Goal: Transaction & Acquisition: Purchase product/service

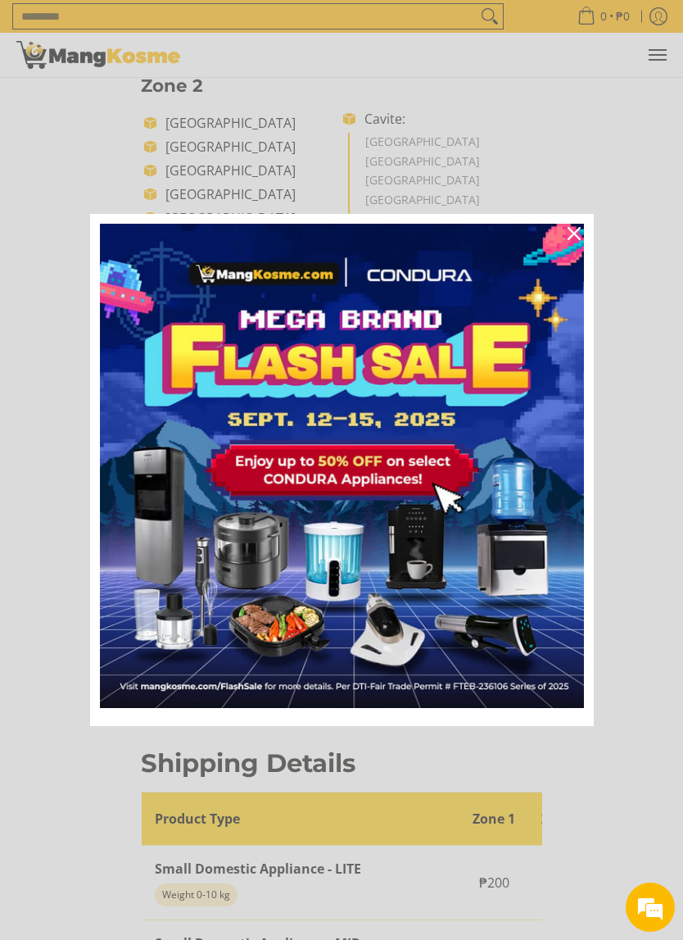
scroll to position [657, 0]
click at [577, 234] on icon "close icon" at bounding box center [574, 233] width 13 height 13
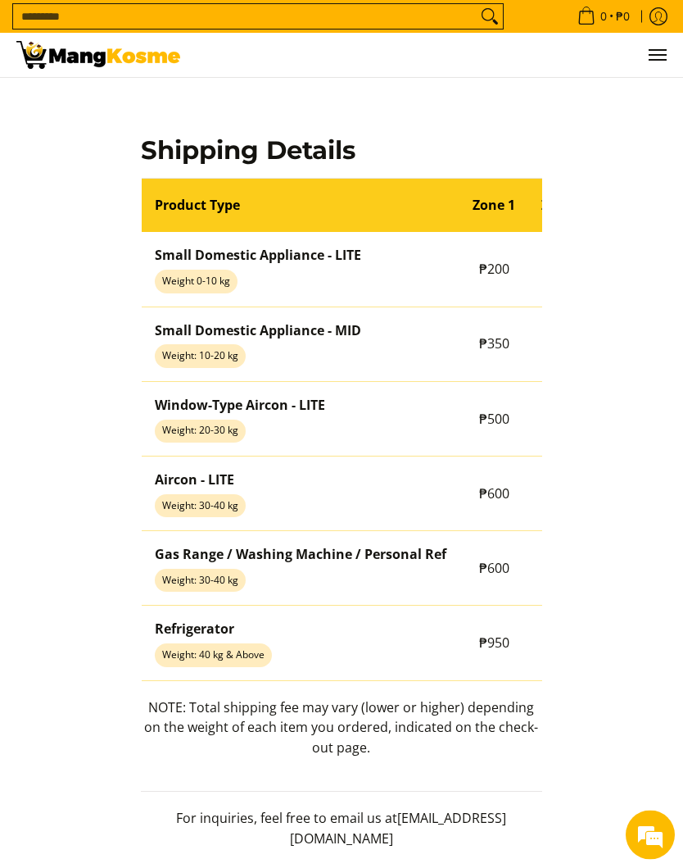
scroll to position [1250, 0]
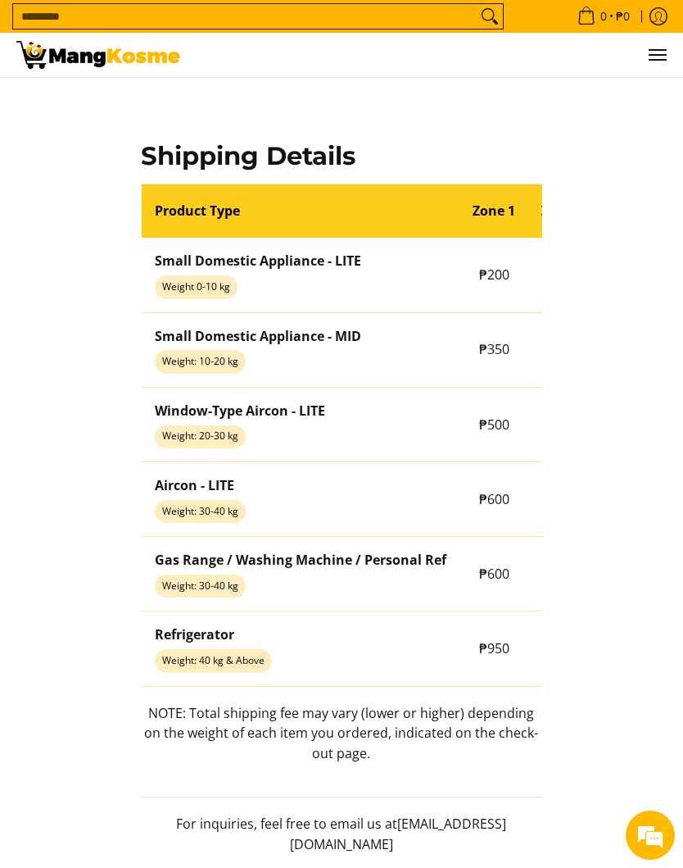
click at [491, 300] on td "₱200" at bounding box center [494, 275] width 69 height 75
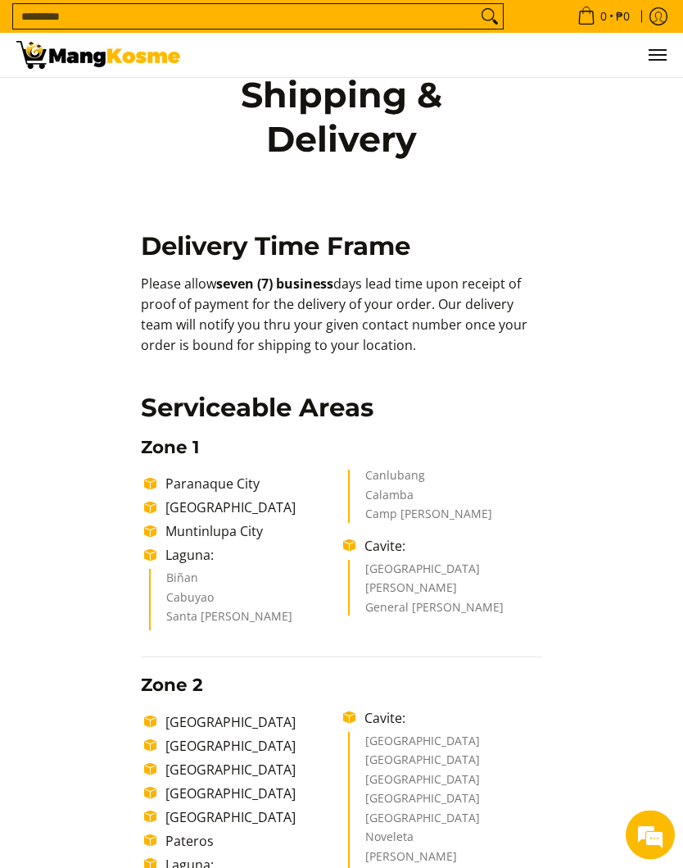
scroll to position [0, 0]
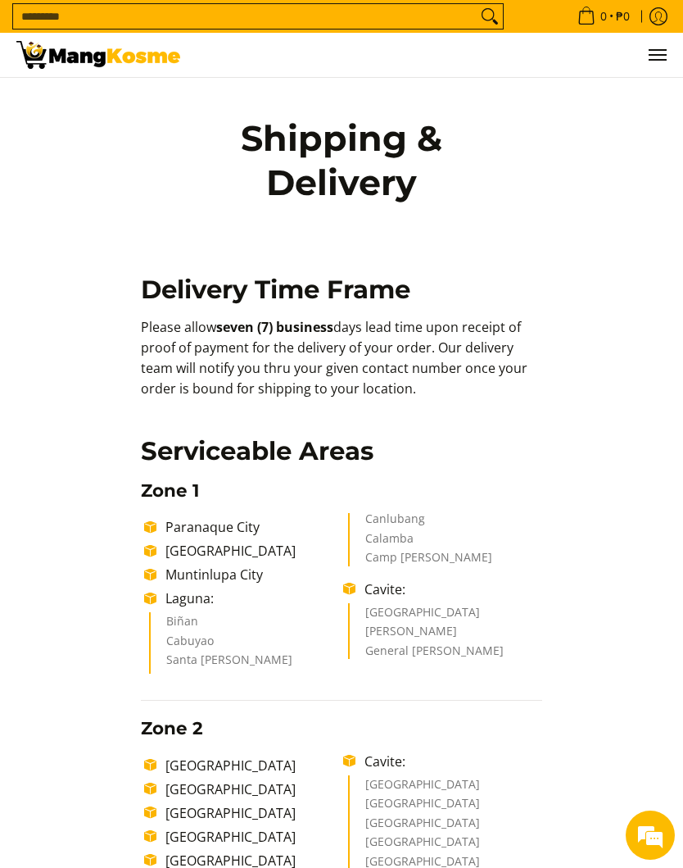
click at [654, 55] on span "Menu" at bounding box center [657, 55] width 20 height 0
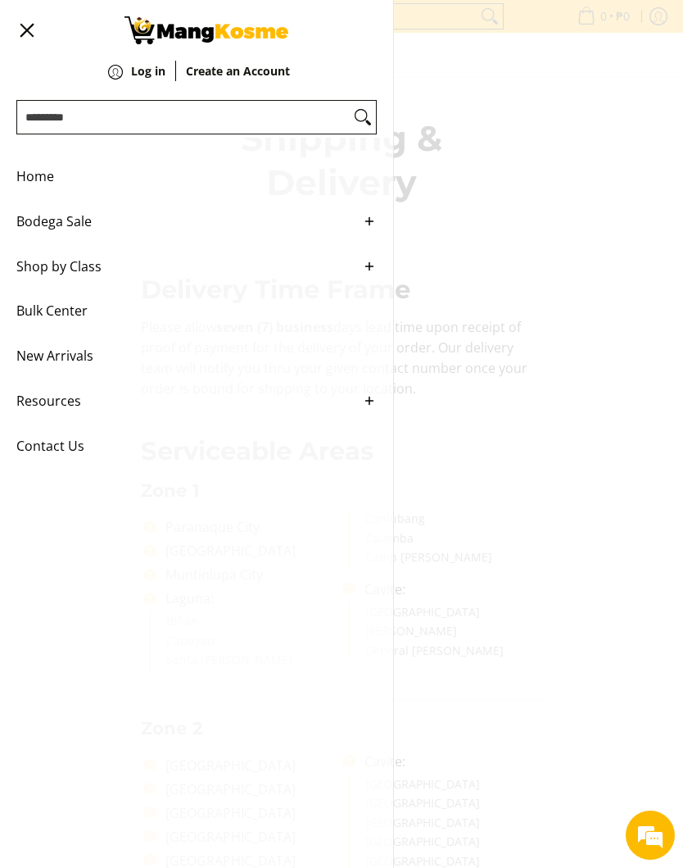
click at [24, 271] on span "Shop by Class" at bounding box center [184, 266] width 336 height 45
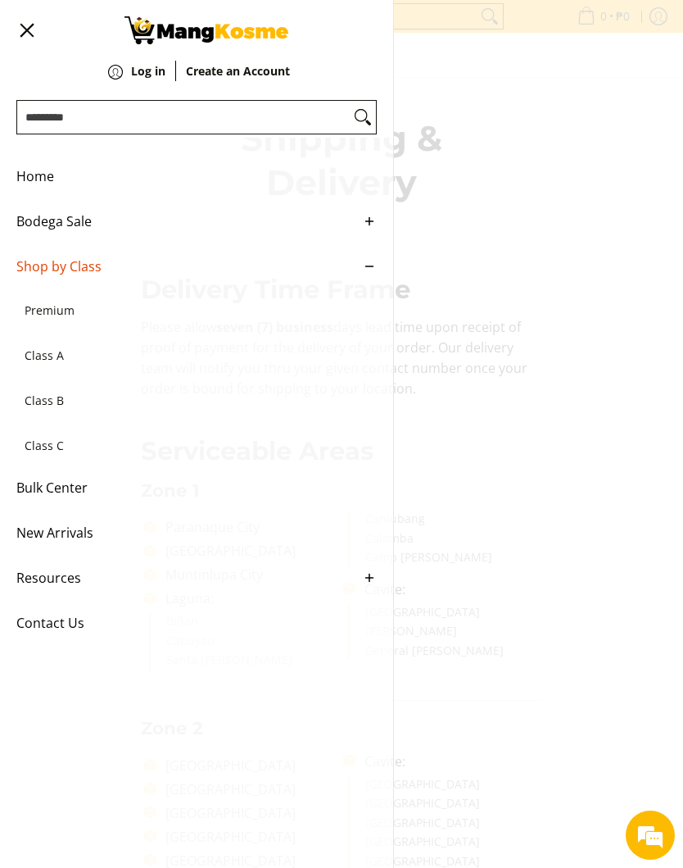
click at [27, 319] on span "Premium" at bounding box center [189, 310] width 328 height 45
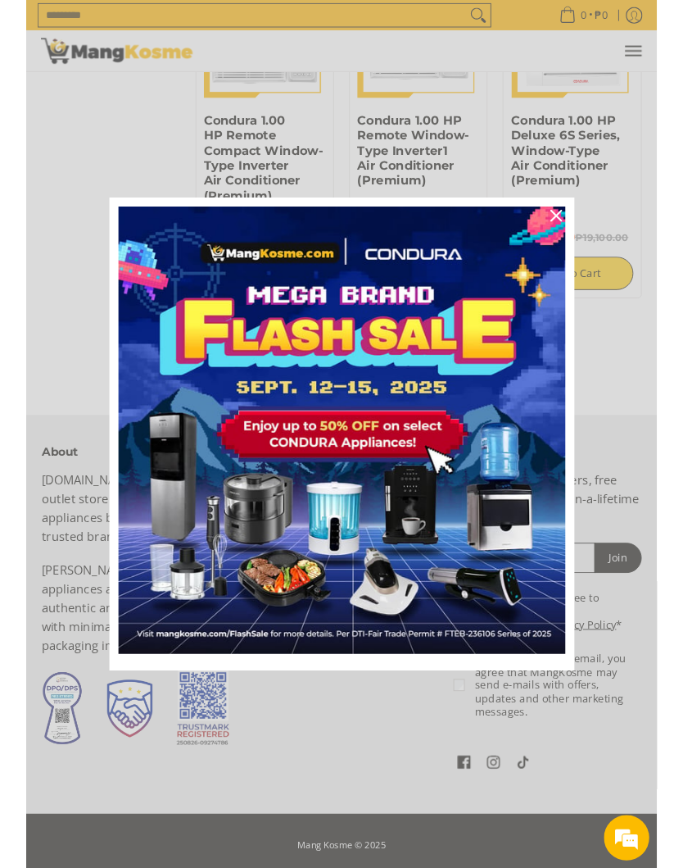
scroll to position [2734, 0]
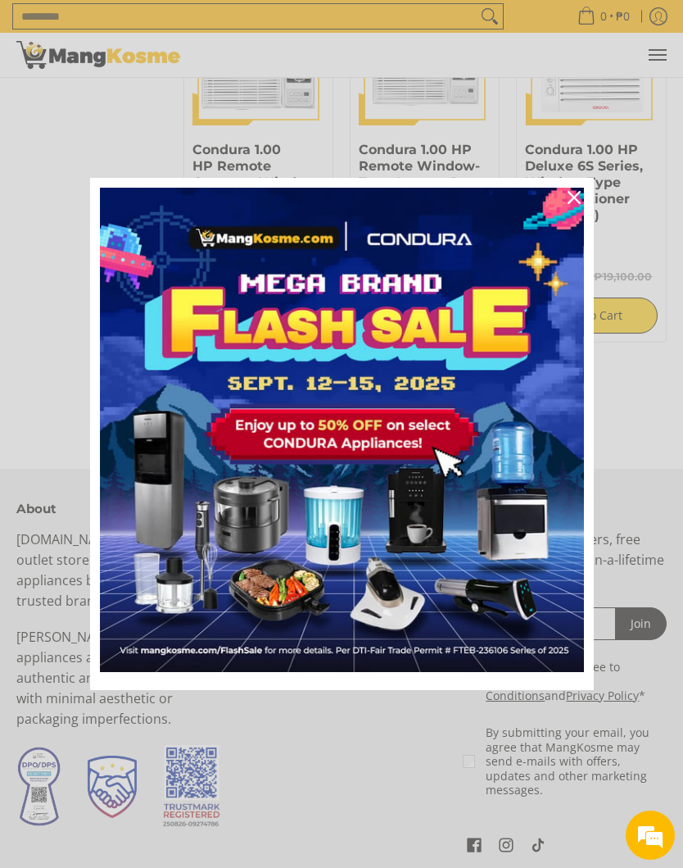
click at [571, 189] on div "Close" at bounding box center [574, 197] width 26 height 26
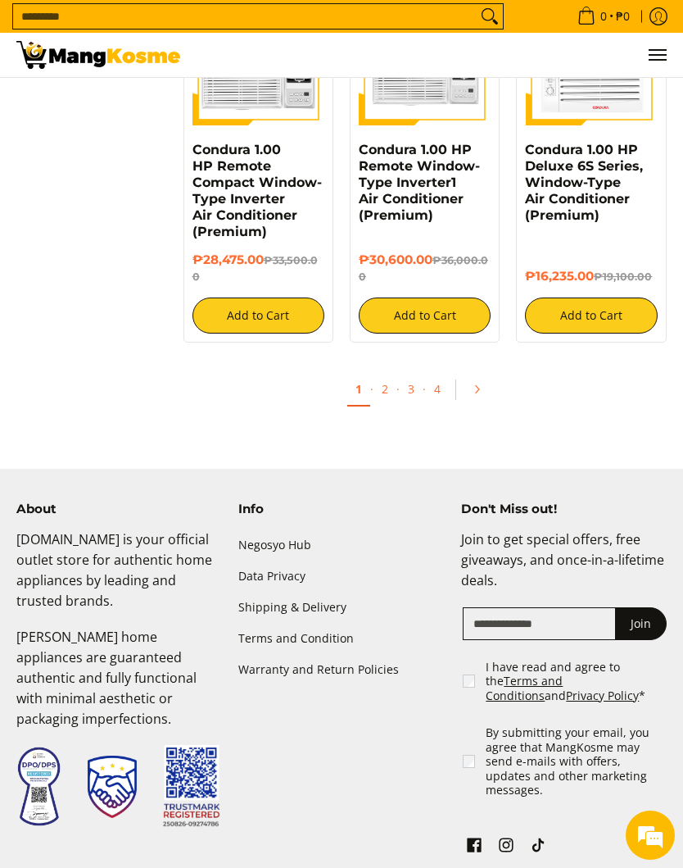
click at [384, 377] on link "2" at bounding box center [385, 389] width 23 height 32
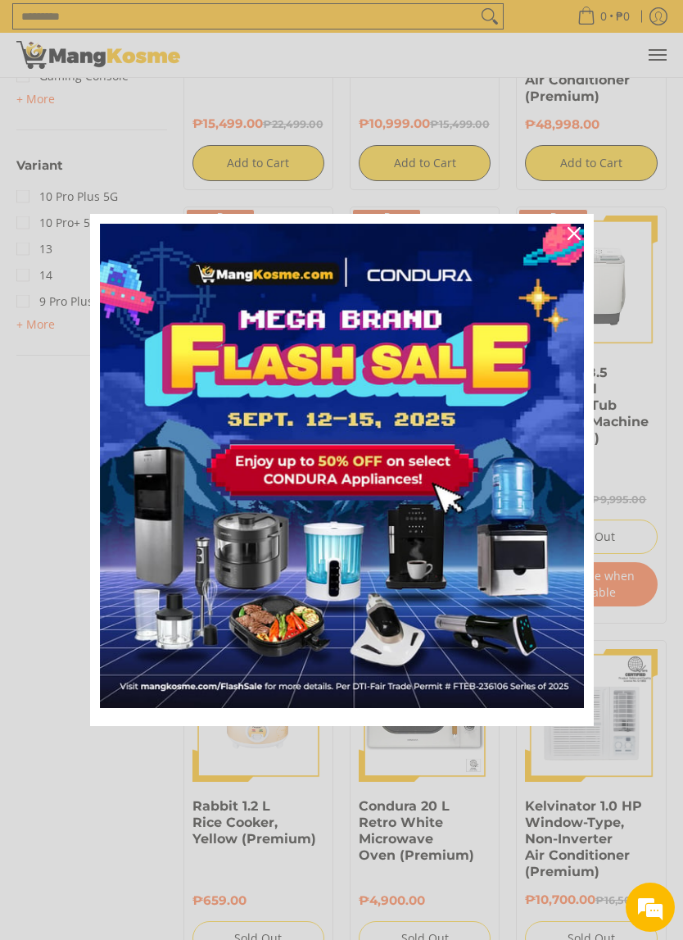
scroll to position [1933, 0]
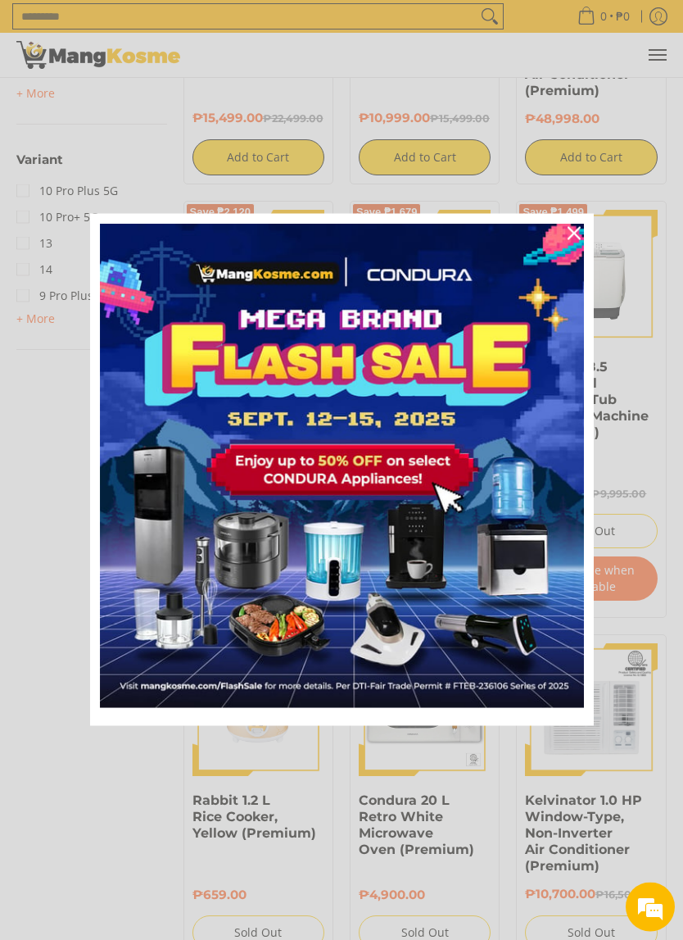
click at [578, 231] on icon "close icon" at bounding box center [574, 233] width 13 height 13
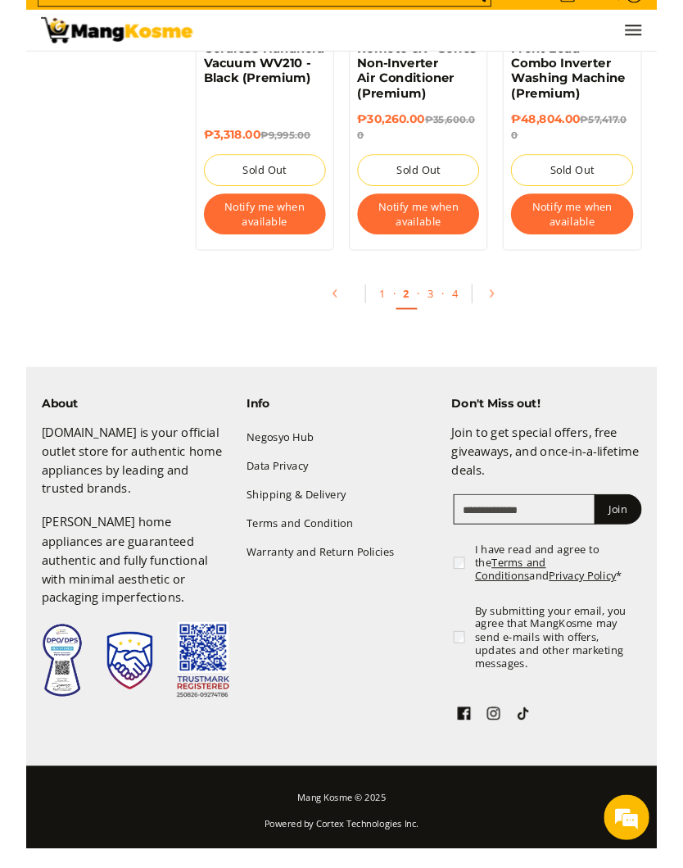
scroll to position [3115, 0]
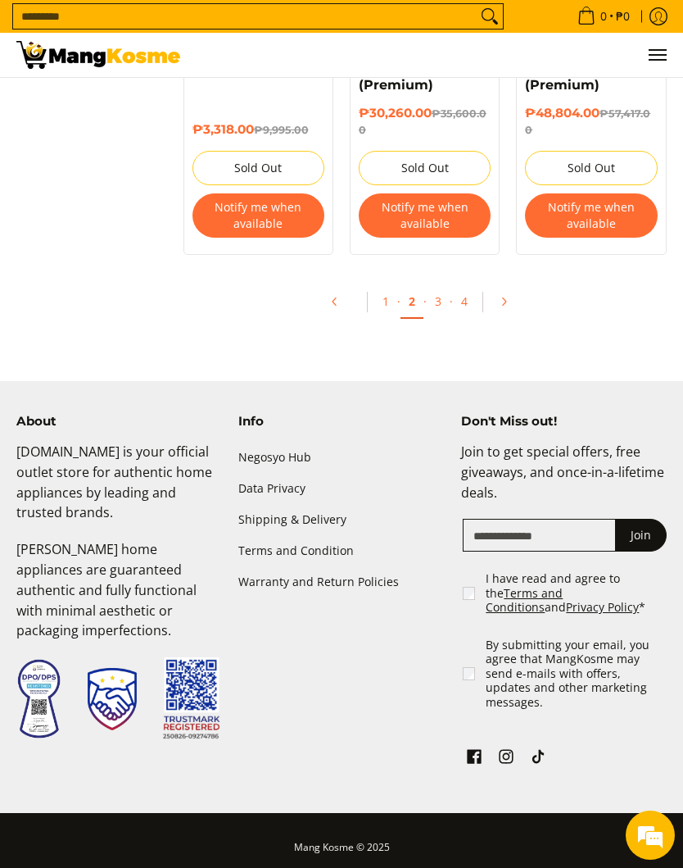
click at [439, 317] on link "3" at bounding box center [438, 301] width 23 height 32
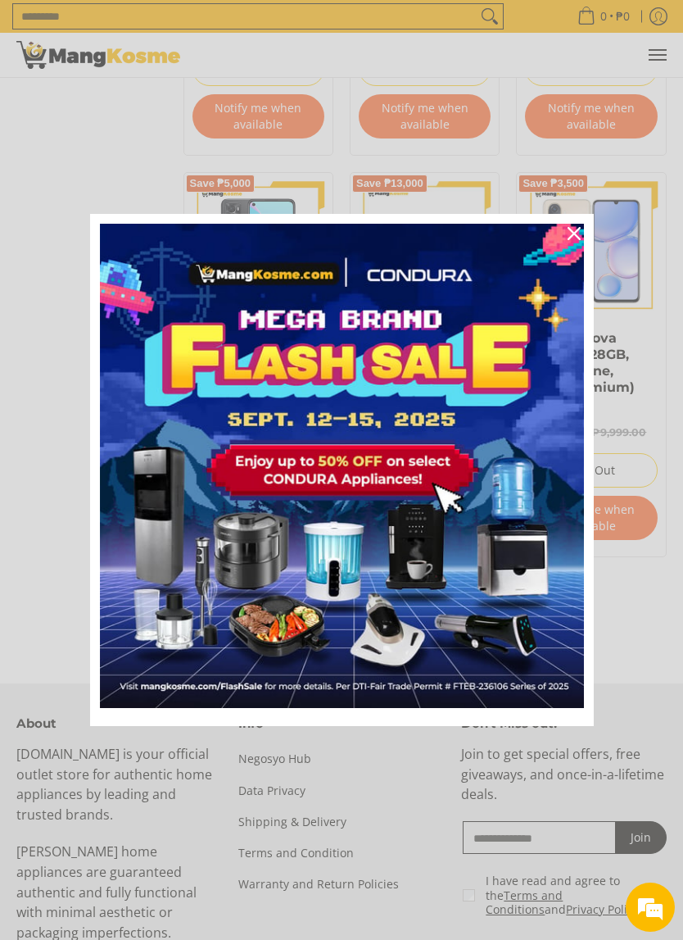
scroll to position [3319, 0]
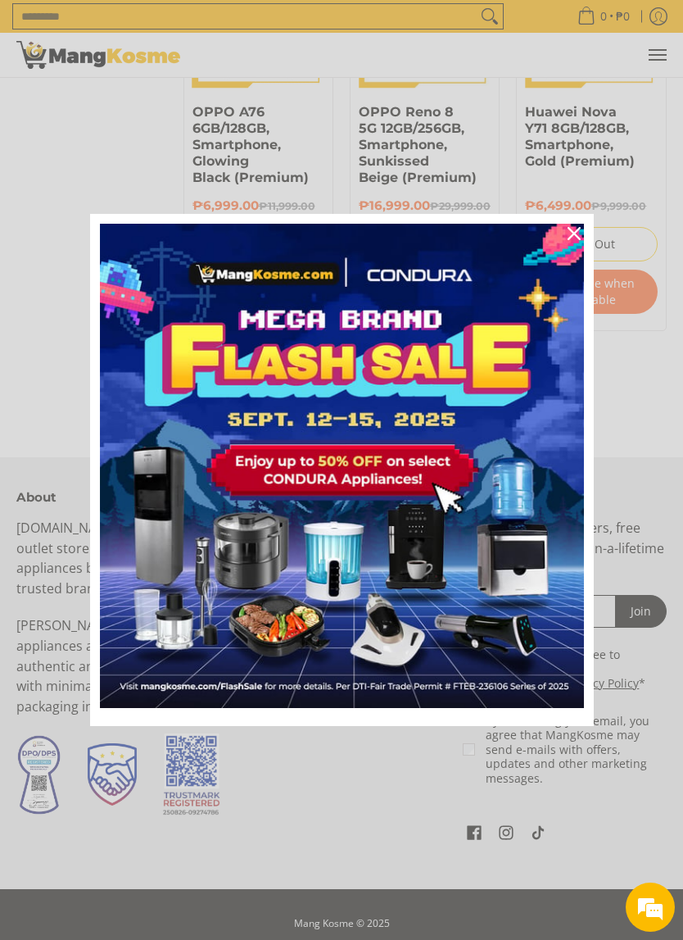
click at [579, 233] on icon "close icon" at bounding box center [574, 233] width 13 height 13
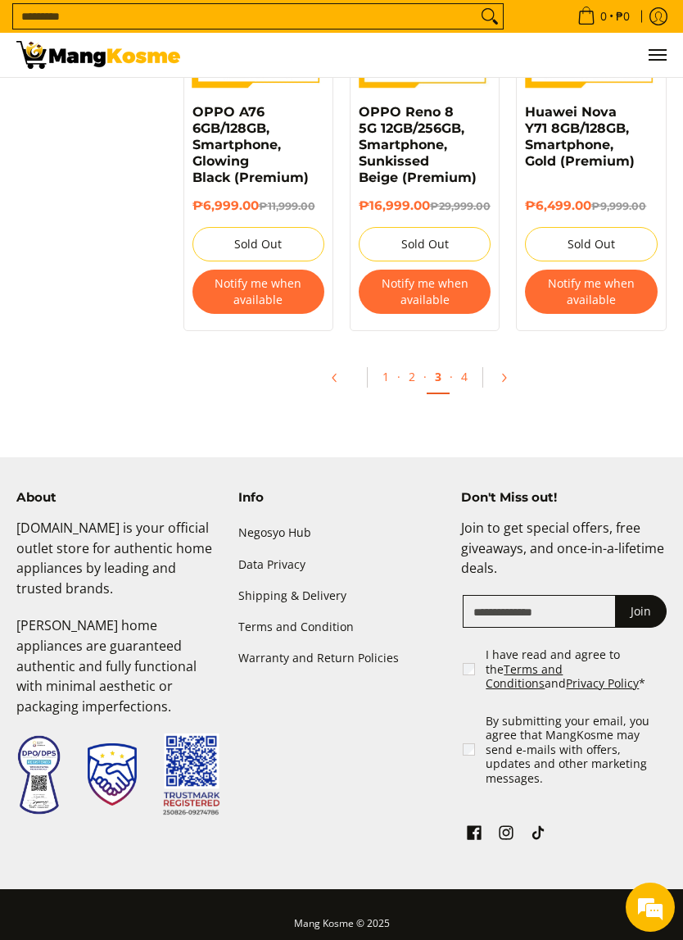
click at [470, 361] on link "4" at bounding box center [464, 377] width 23 height 32
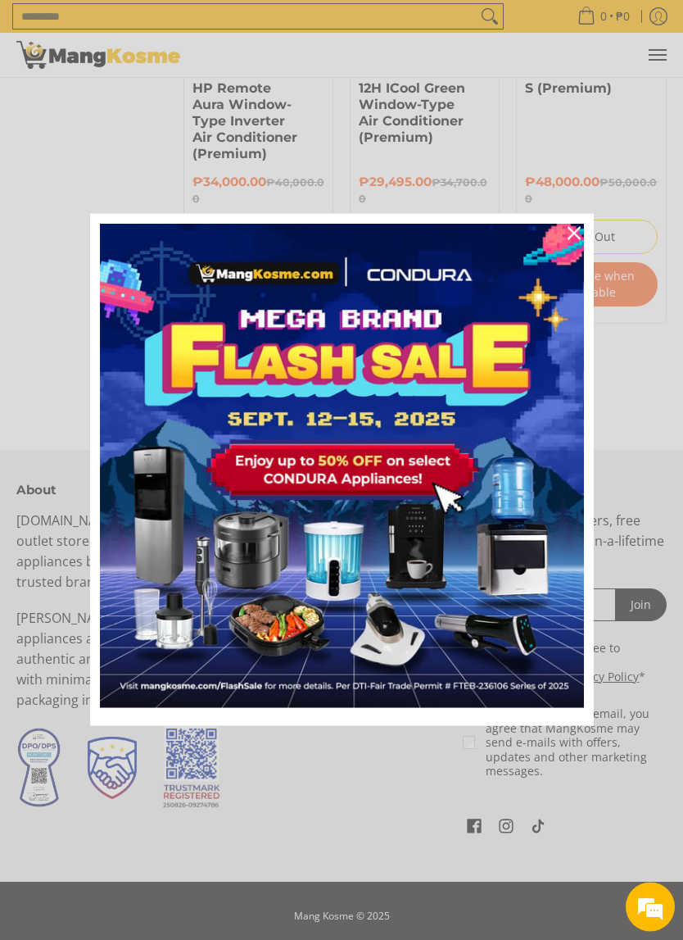
scroll to position [2490, 0]
click at [572, 229] on icon "close icon" at bounding box center [574, 233] width 13 height 13
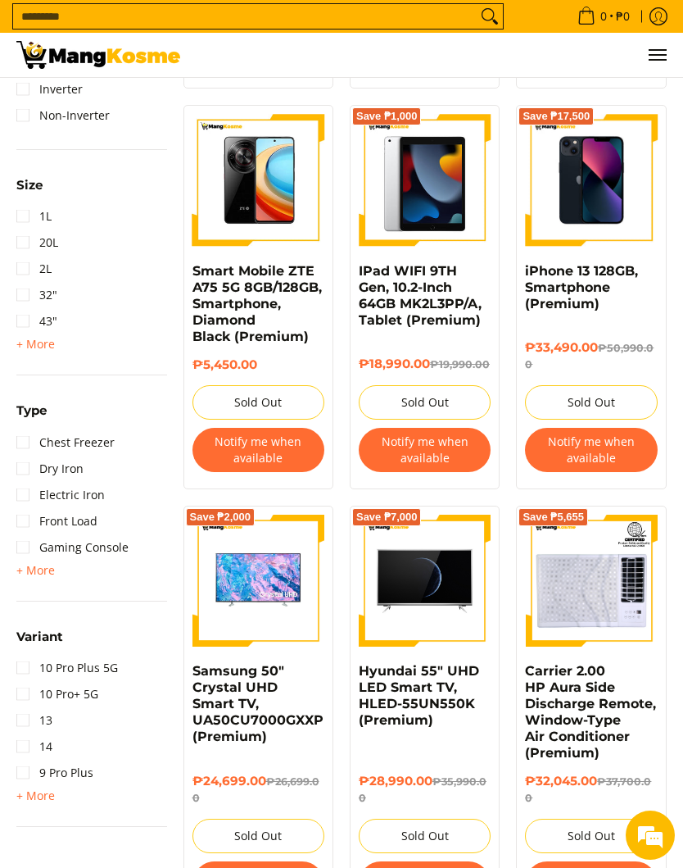
scroll to position [1409, 0]
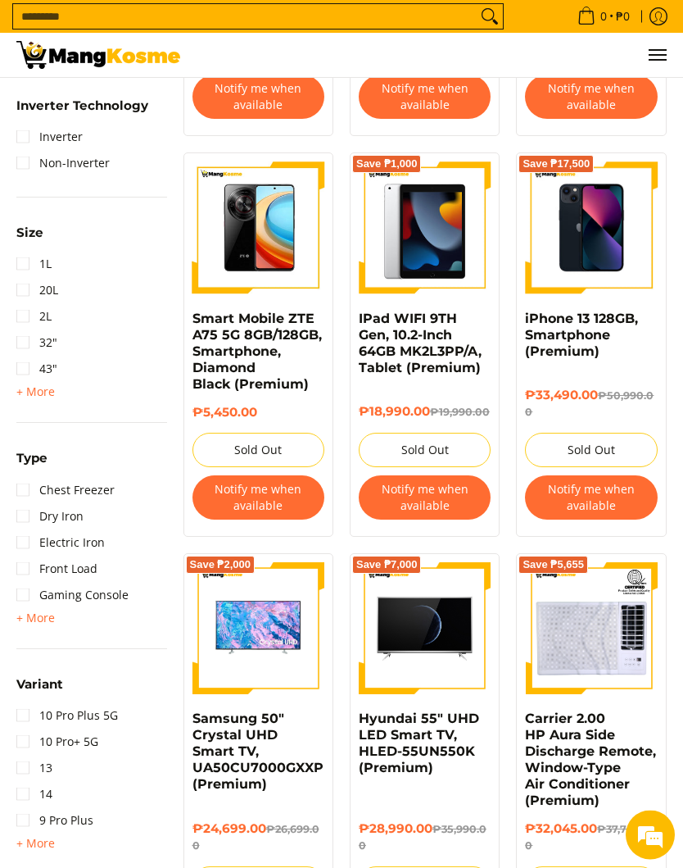
click at [654, 50] on button "Menu" at bounding box center [657, 55] width 20 height 44
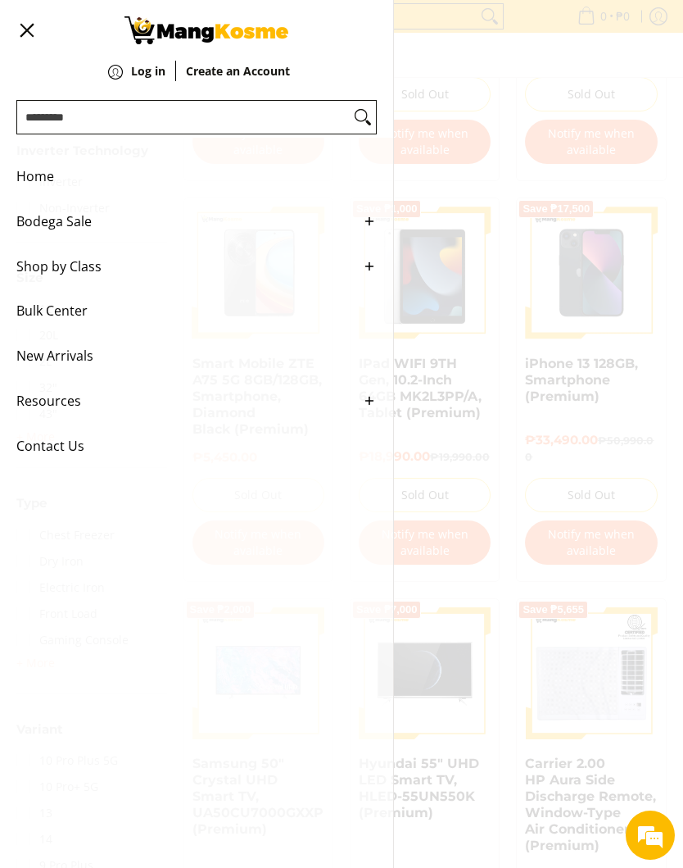
scroll to position [0, 0]
click at [37, 176] on span "Home" at bounding box center [184, 176] width 336 height 45
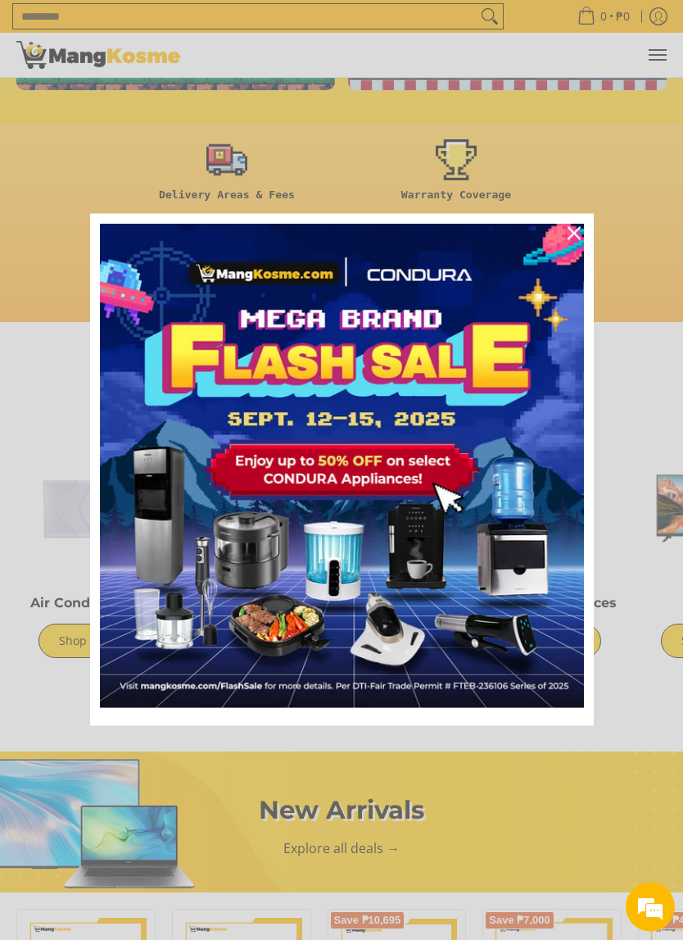
scroll to position [583, 0]
click at [583, 239] on div "Close" at bounding box center [574, 233] width 26 height 26
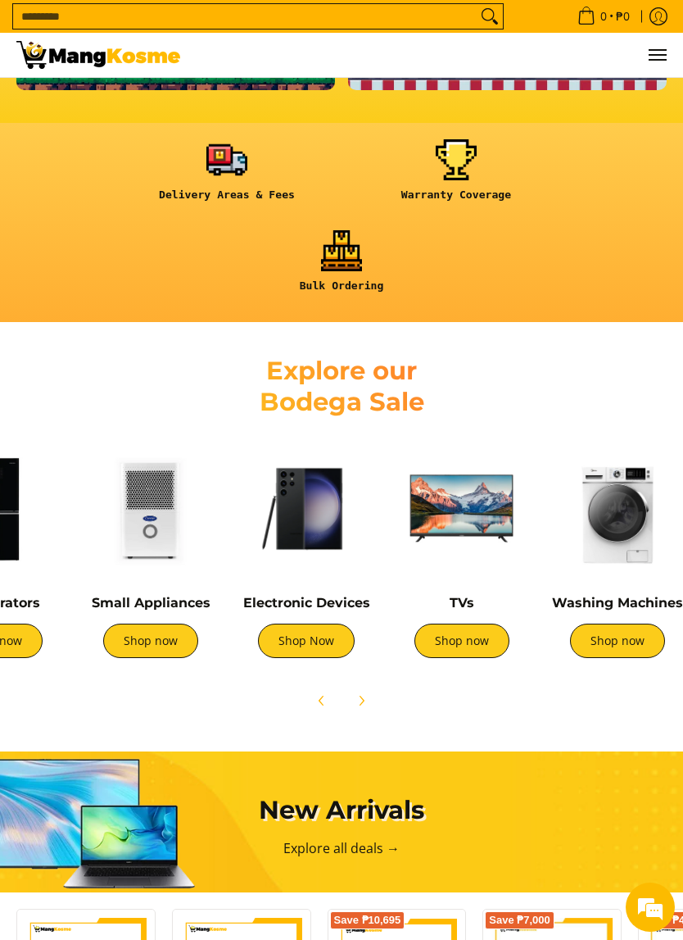
scroll to position [0, 278]
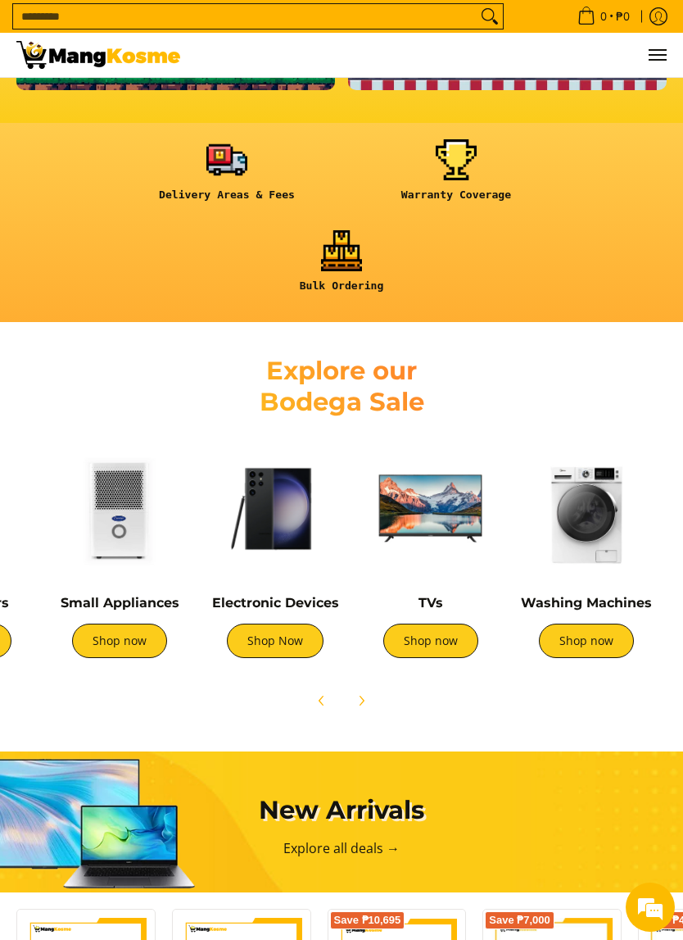
click at [118, 540] on img at bounding box center [119, 508] width 139 height 139
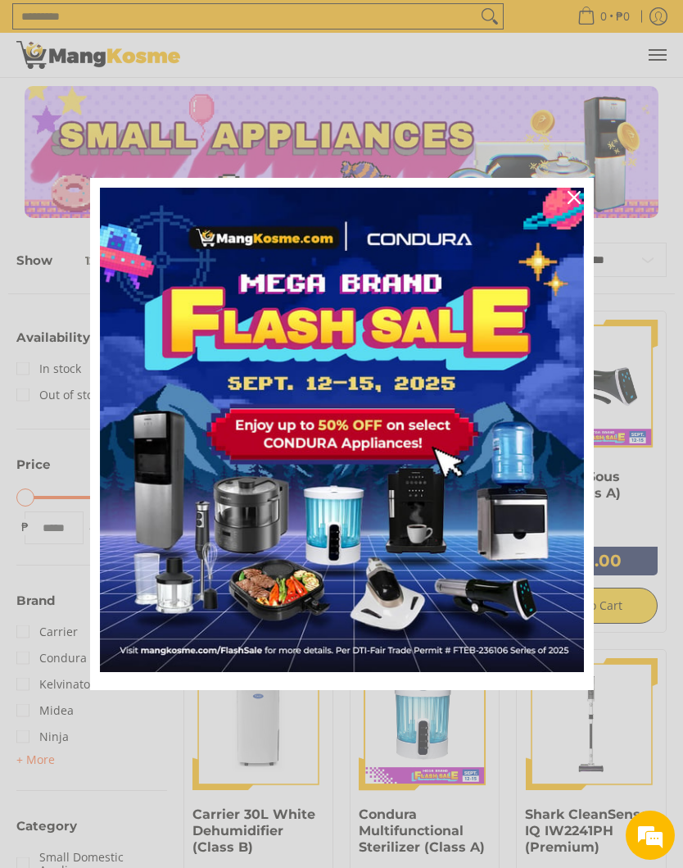
click at [575, 192] on icon "close icon" at bounding box center [574, 197] width 13 height 13
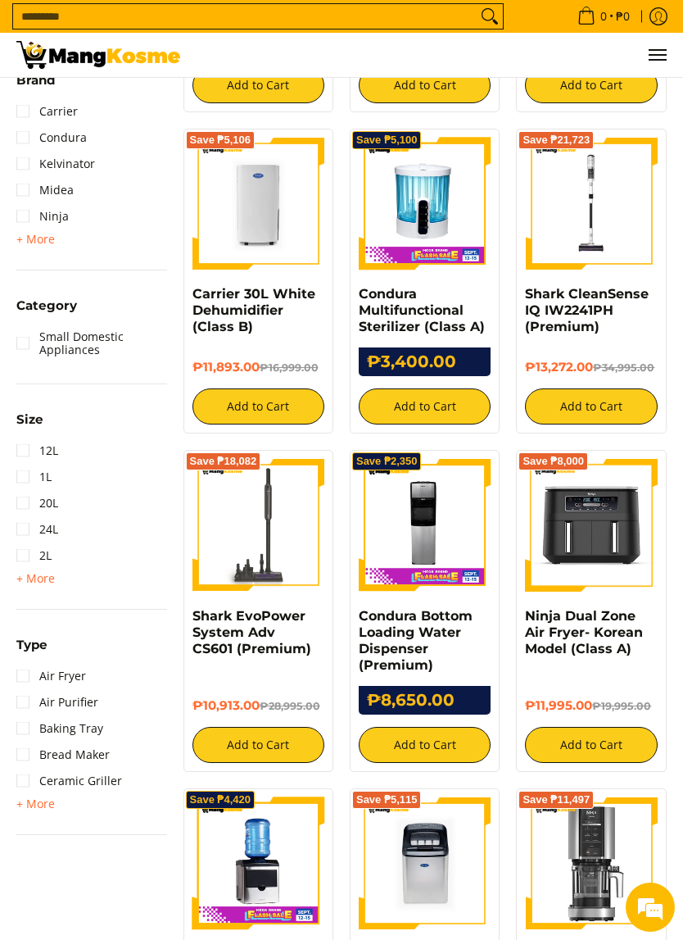
scroll to position [577, 0]
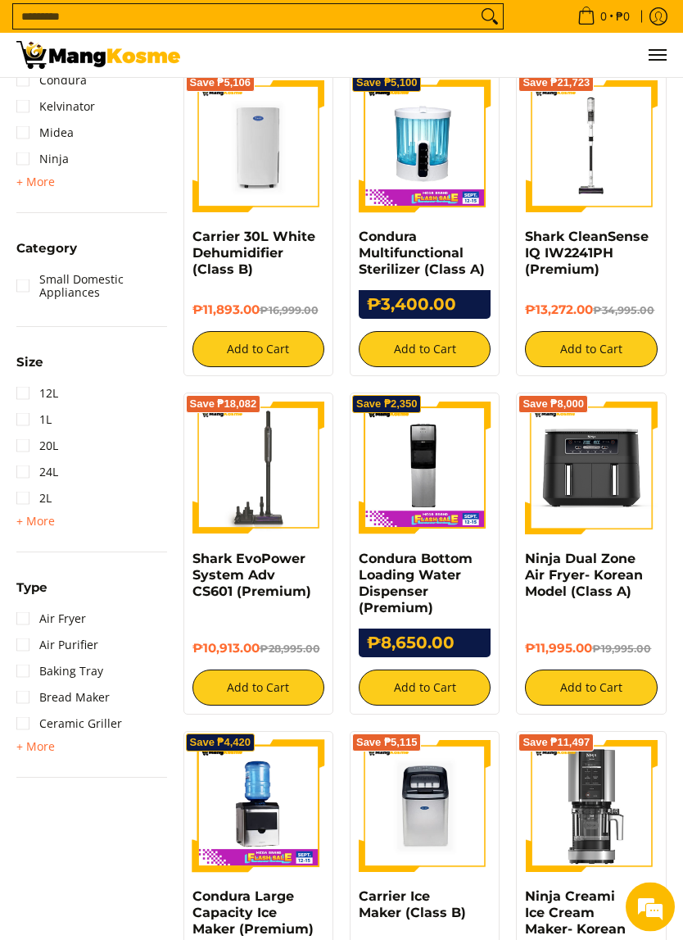
click at [617, 684] on button "Add to Cart" at bounding box center [591, 688] width 132 height 36
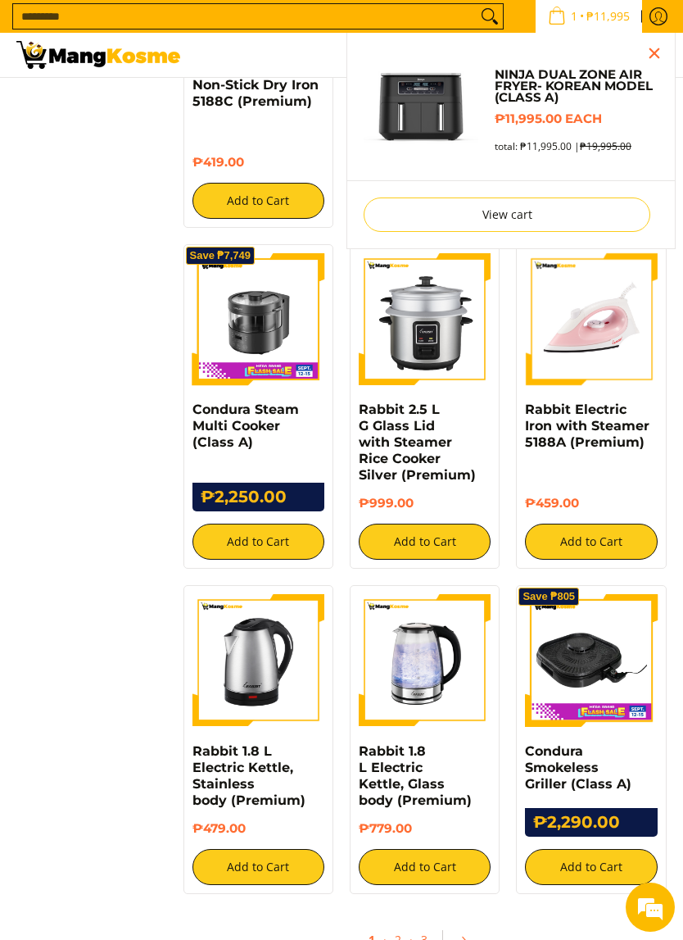
scroll to position [2060, 0]
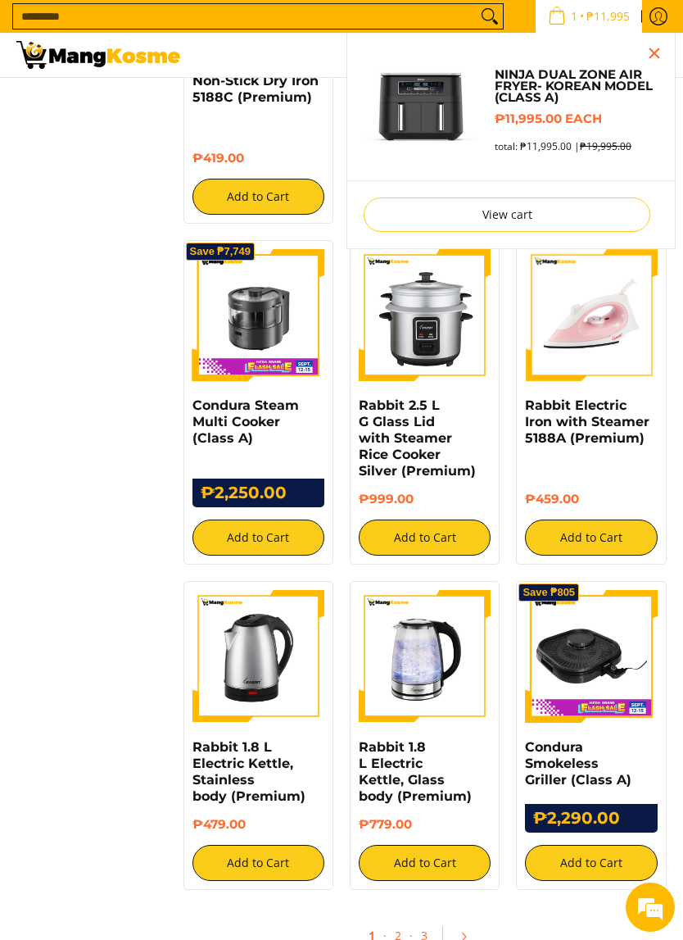
click at [225, 519] on button "Add to Cart" at bounding box center [259, 537] width 132 height 36
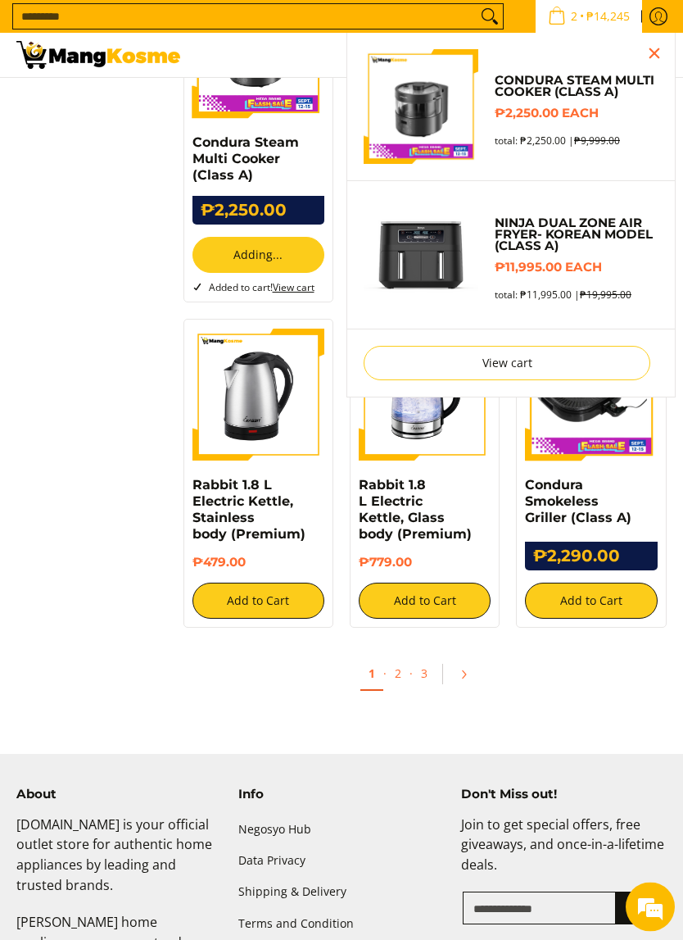
scroll to position [2334, 0]
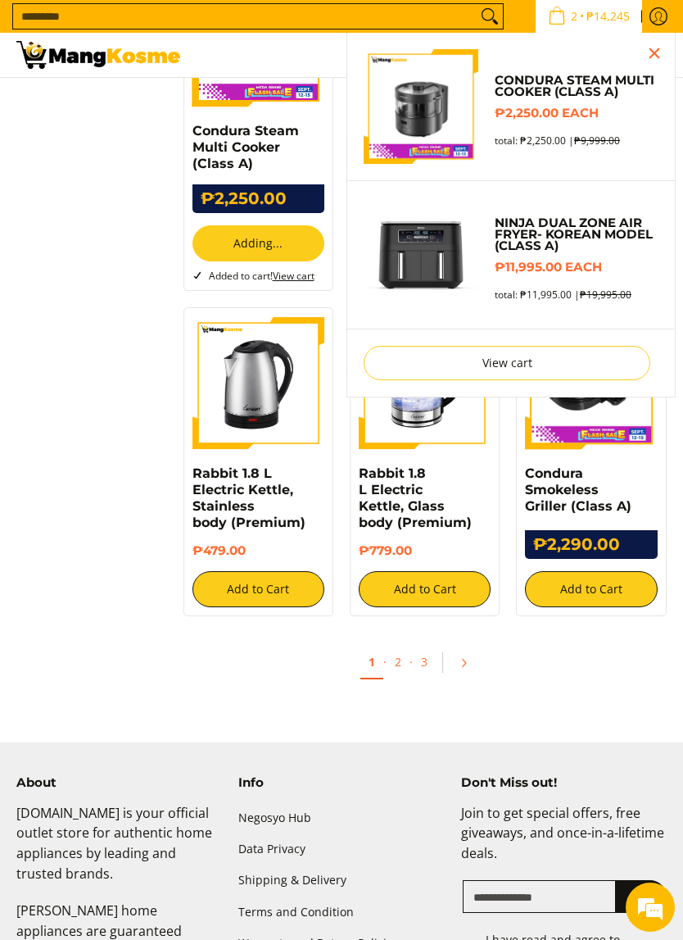
click at [637, 571] on button "Add to Cart" at bounding box center [591, 589] width 132 height 36
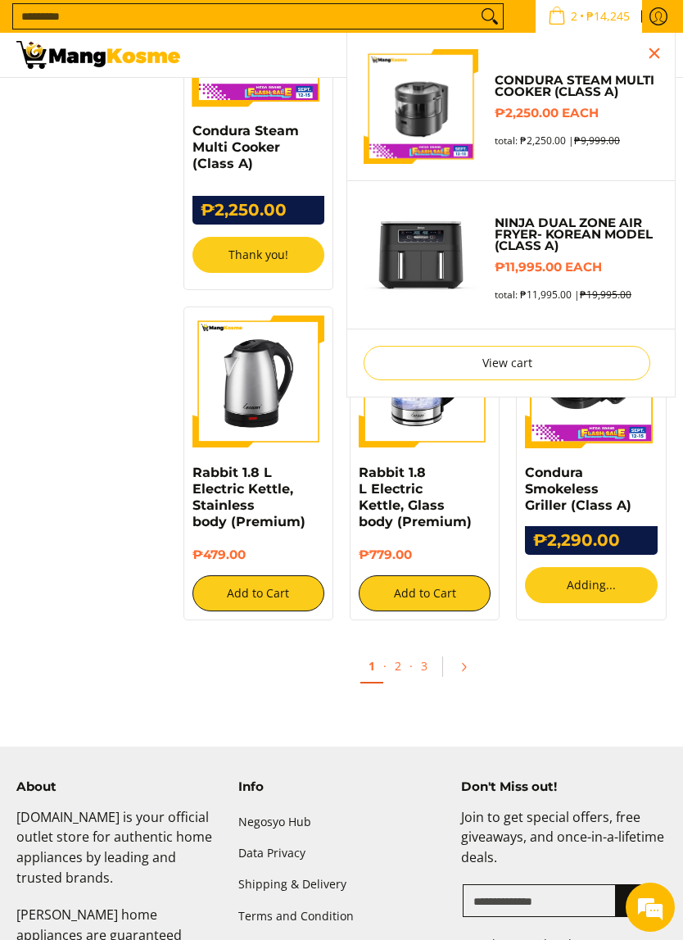
click at [403, 650] on link "2" at bounding box center [398, 666] width 23 height 32
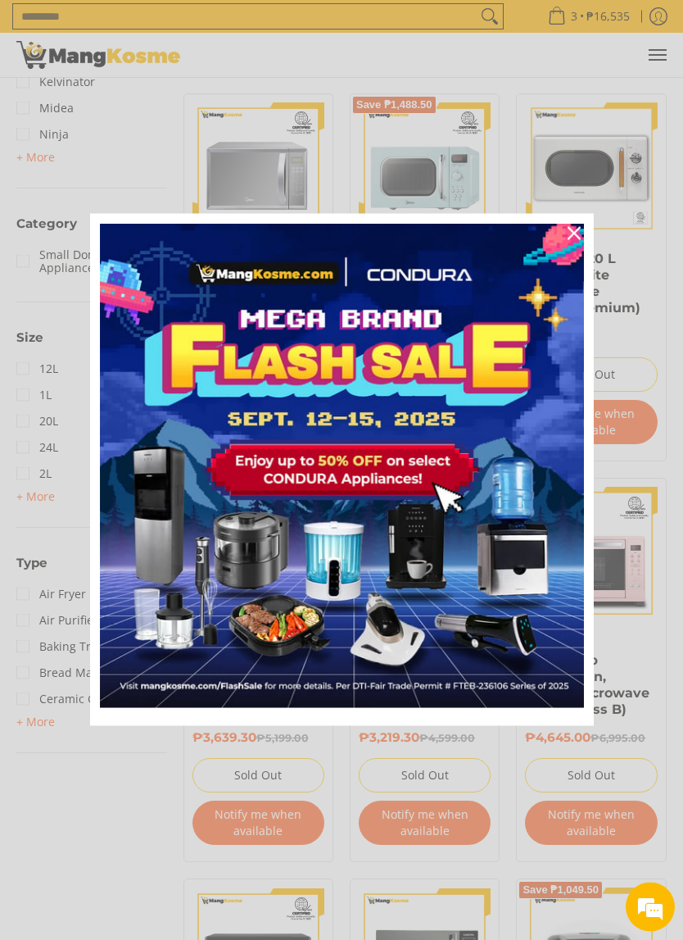
scroll to position [602, 0]
click at [582, 234] on div "Close" at bounding box center [574, 233] width 26 height 26
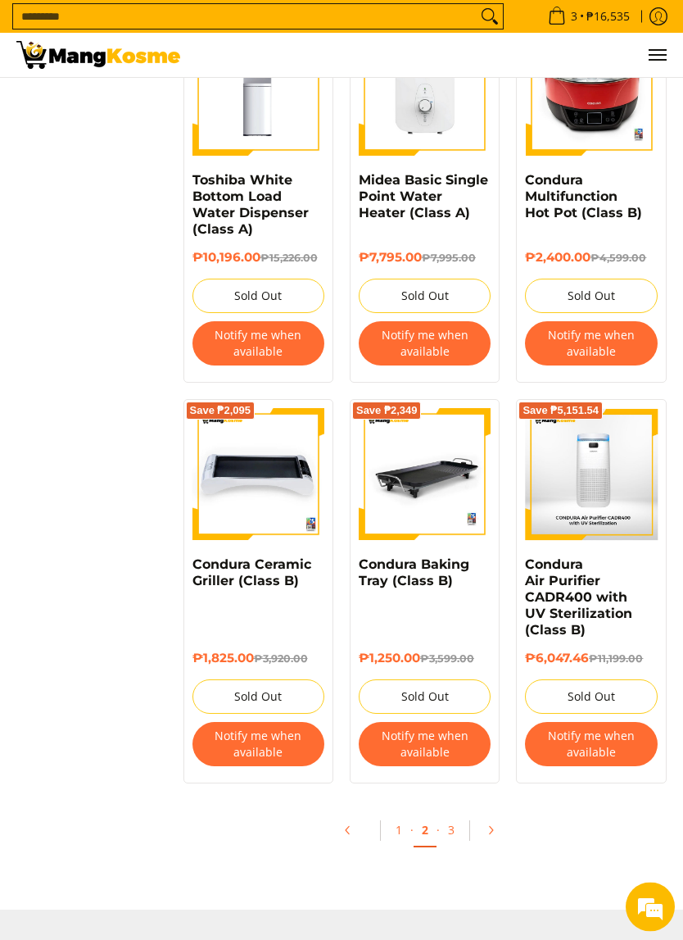
scroll to position [2652, 0]
click at [455, 819] on link "3" at bounding box center [451, 830] width 23 height 32
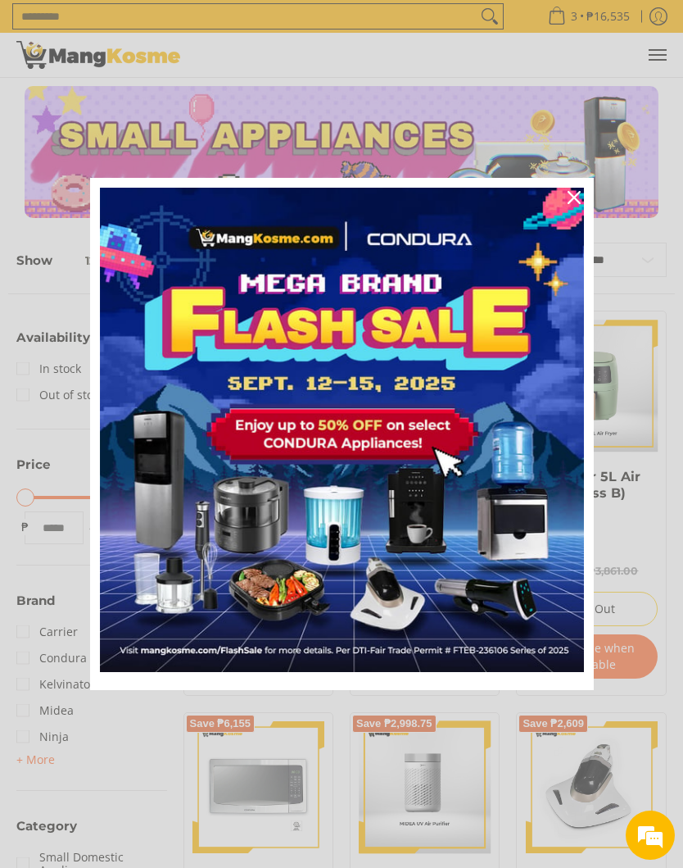
click at [574, 194] on icon "close icon" at bounding box center [574, 197] width 13 height 13
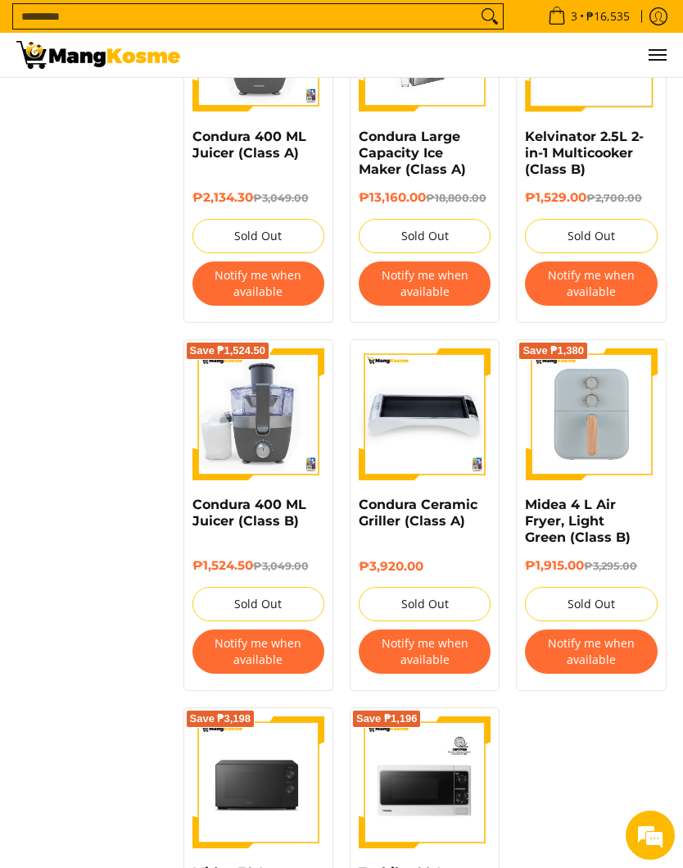
scroll to position [2181, 0]
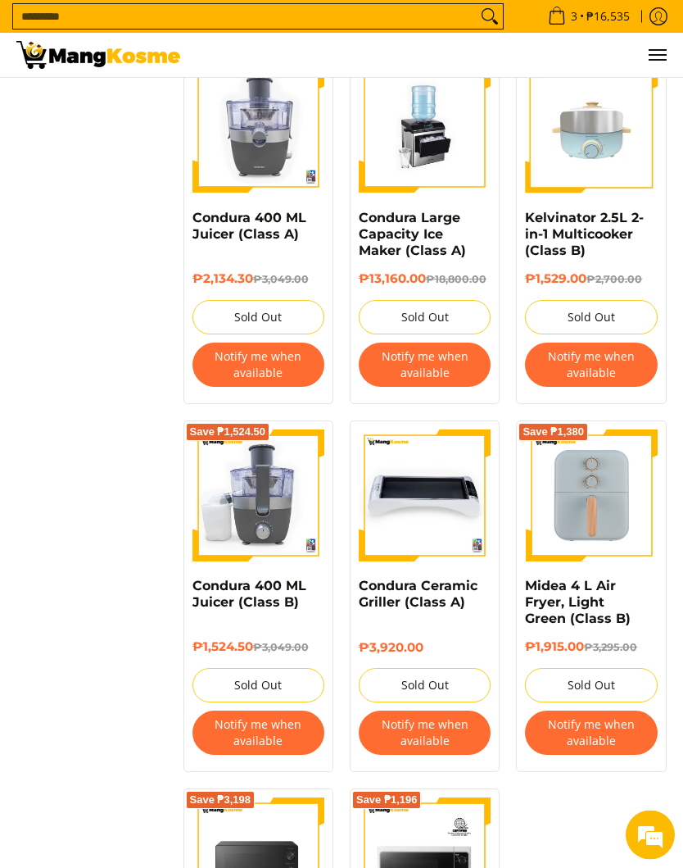
click at [618, 456] on img at bounding box center [591, 496] width 132 height 132
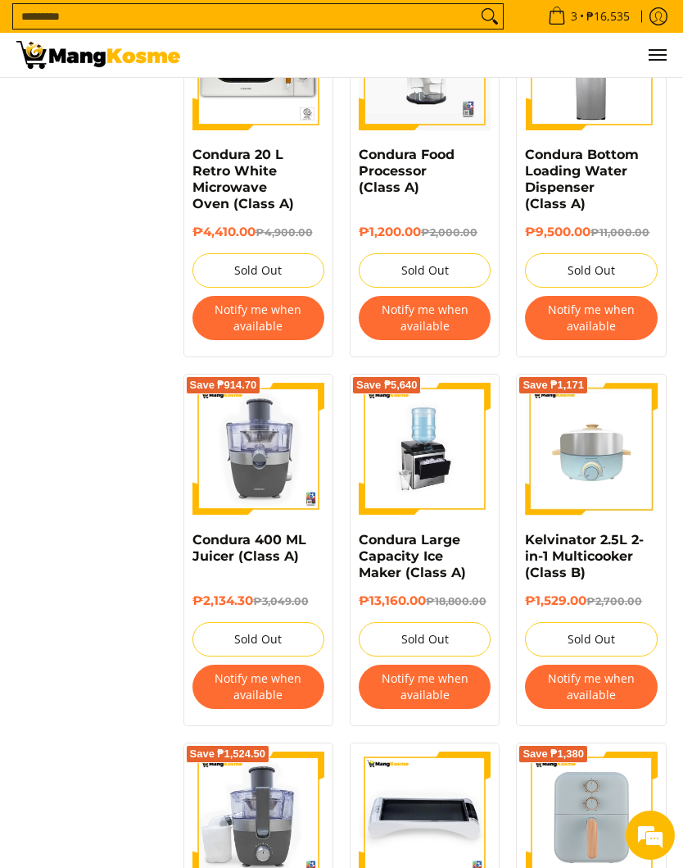
scroll to position [1857, 0]
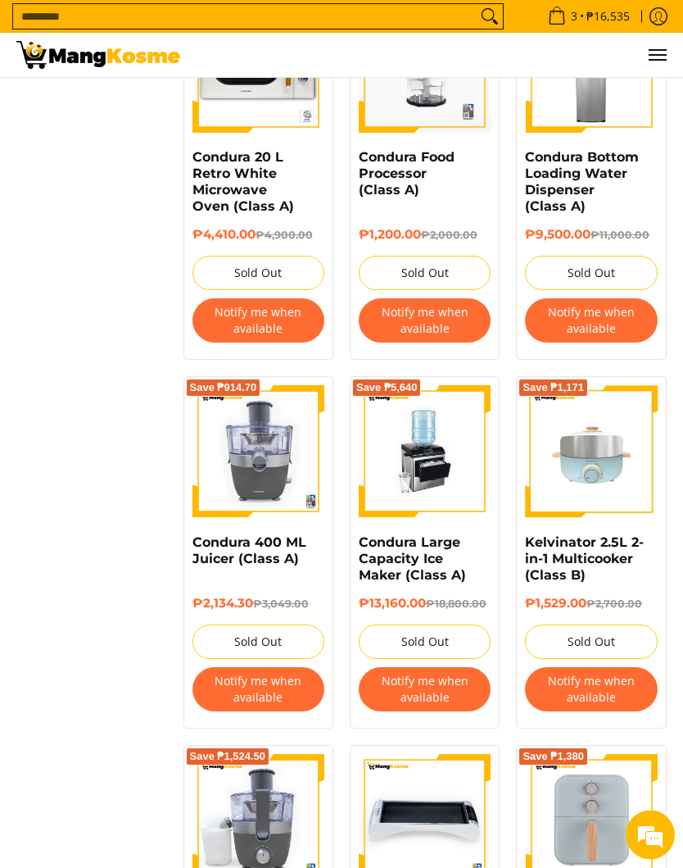
click at [623, 426] on img at bounding box center [591, 452] width 132 height 132
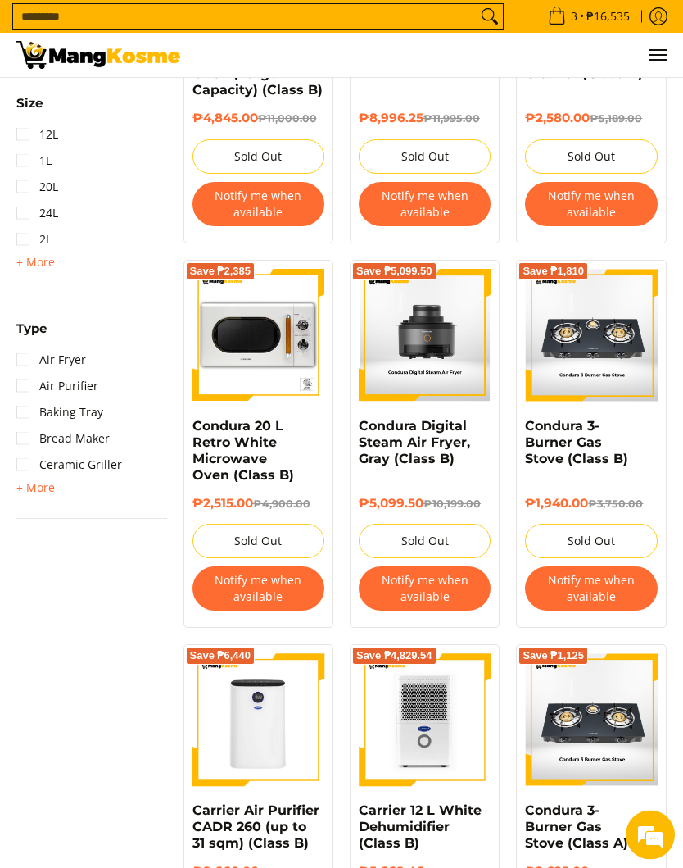
scroll to position [778, 0]
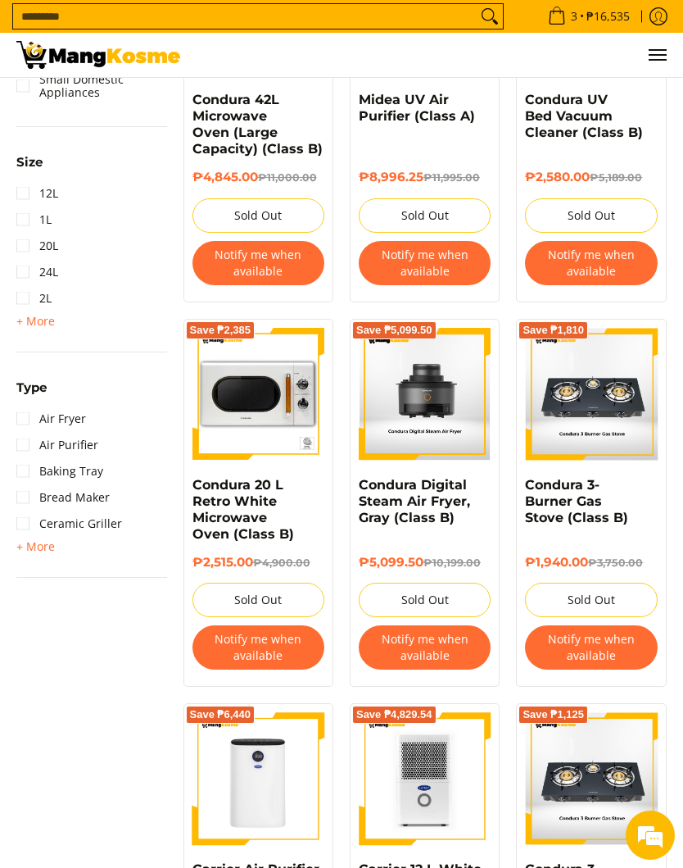
click at [447, 490] on link "Condura Digital Steam Air Fryer, Gray (Class B)" at bounding box center [414, 501] width 111 height 48
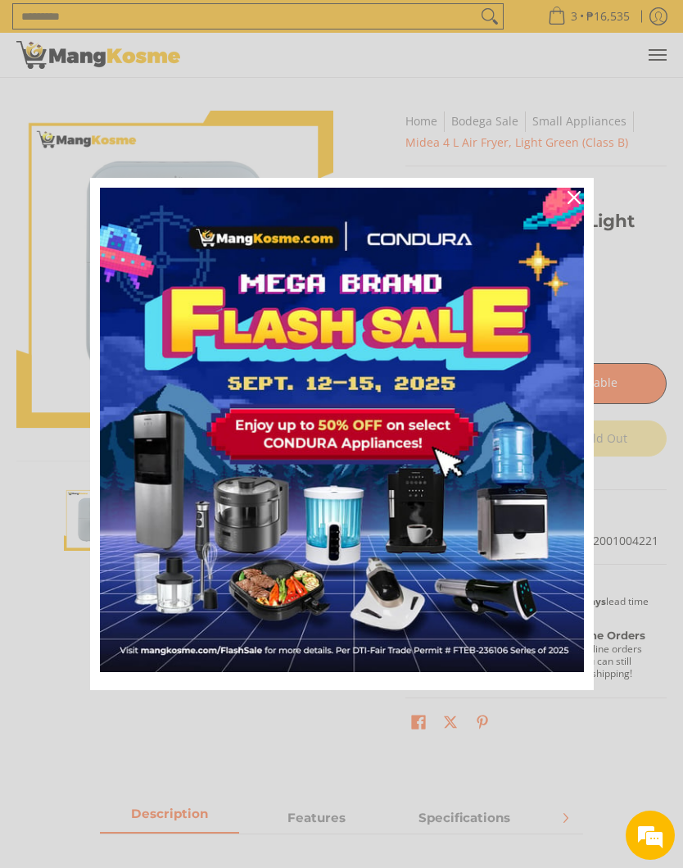
click at [568, 192] on icon "close icon" at bounding box center [574, 197] width 13 height 13
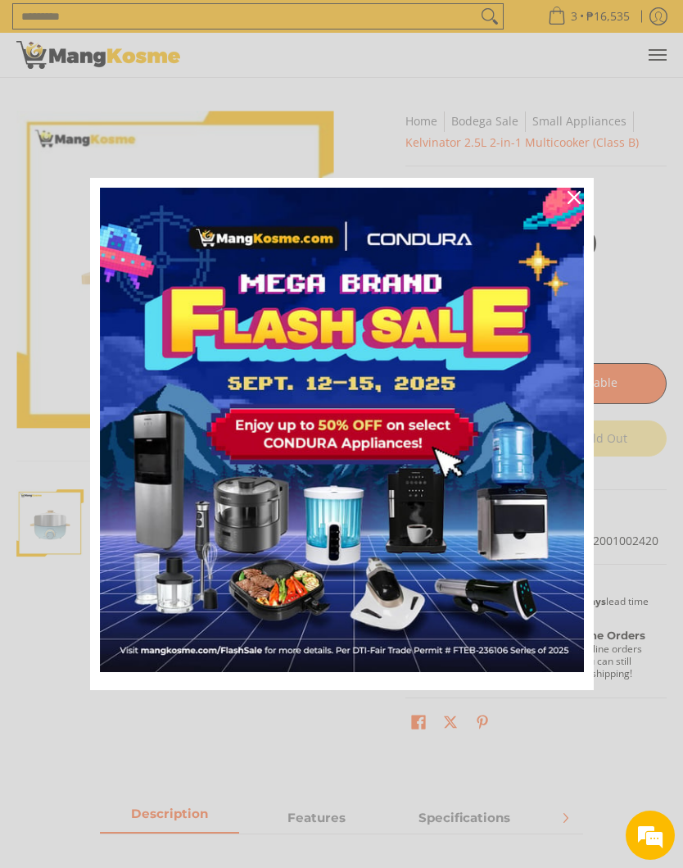
click at [565, 196] on div "Close" at bounding box center [574, 197] width 26 height 26
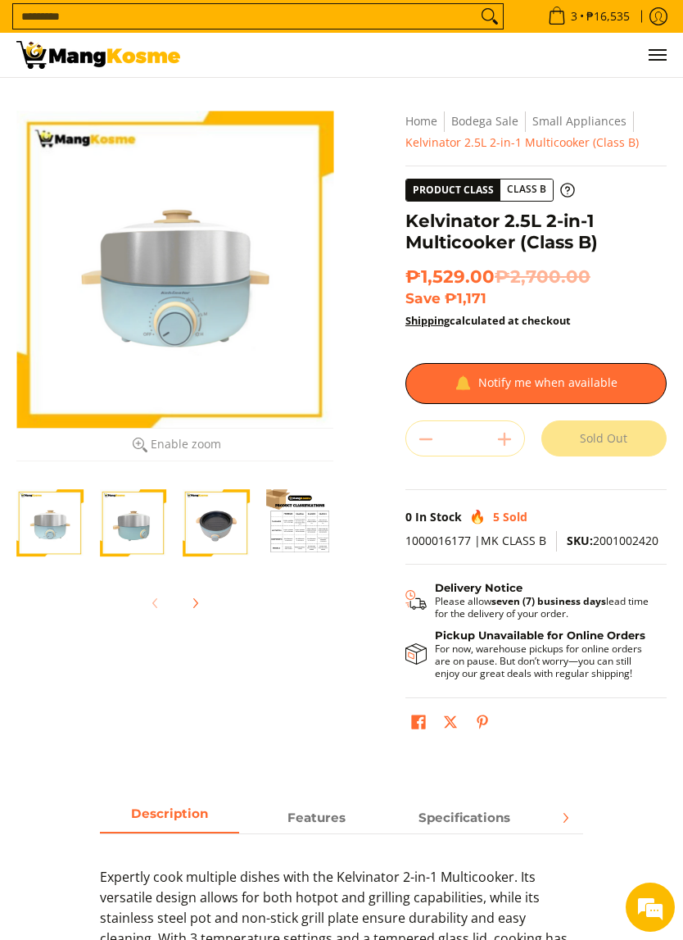
click at [205, 536] on img "Kelvinator 2.5L 2-in-1 Multicooker (Class B)-3" at bounding box center [217, 522] width 67 height 67
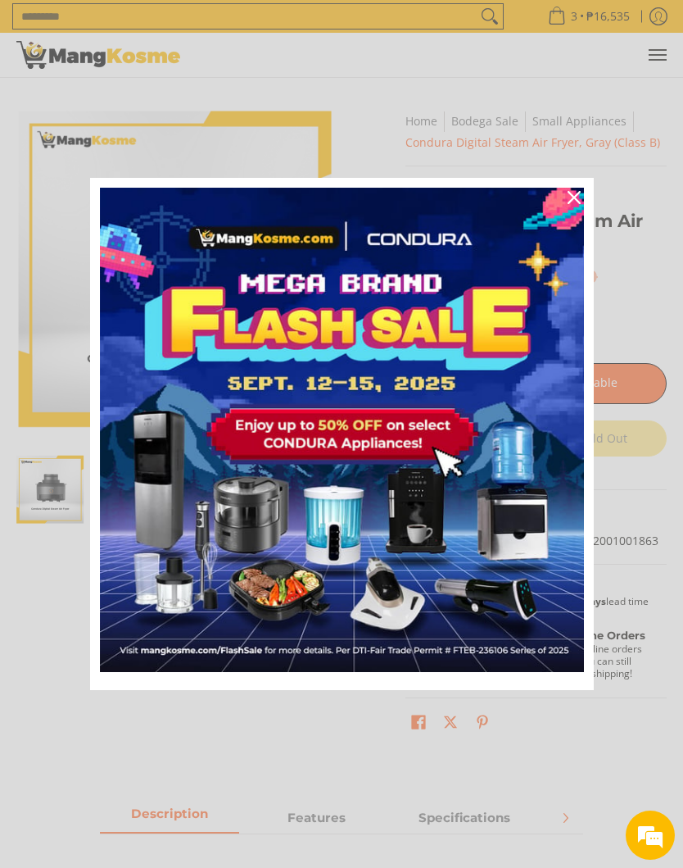
click at [577, 201] on icon "close icon" at bounding box center [574, 197] width 13 height 13
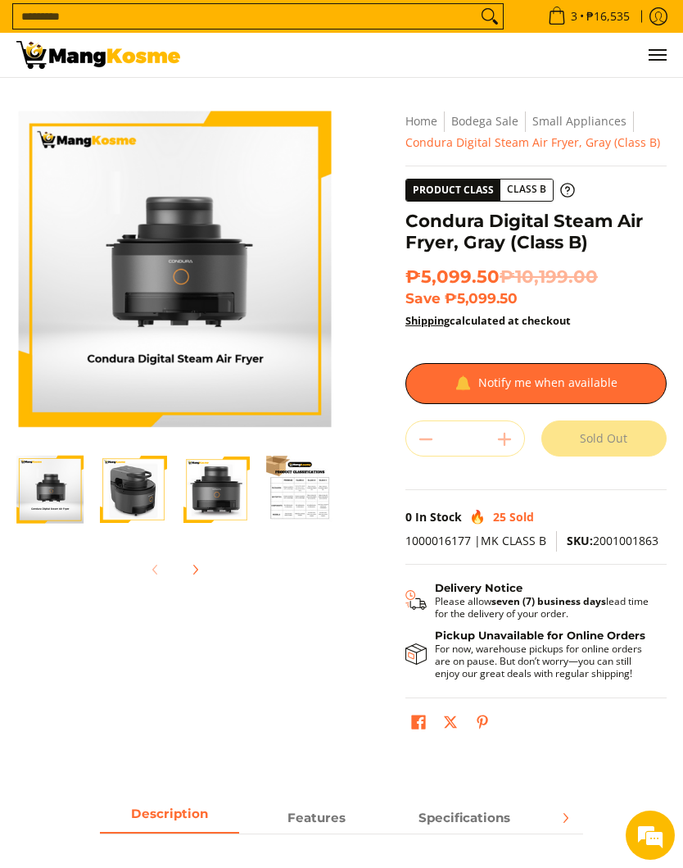
click at [146, 498] on img "condura-digital-steam-air-fryer-with-frame-right-side-view-mang-kosme" at bounding box center [133, 489] width 67 height 67
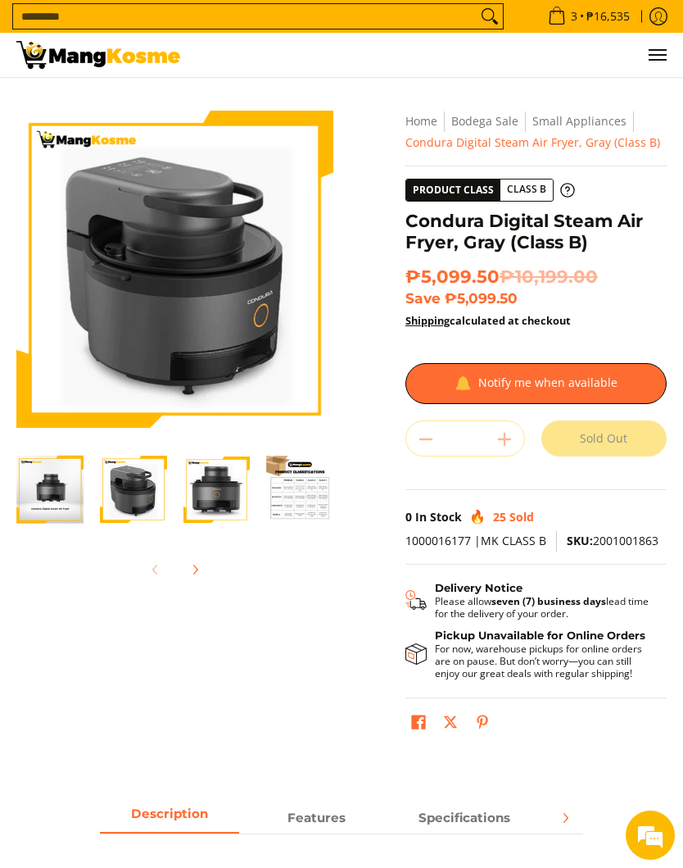
click at [212, 497] on img "condura-digital-steam-air-fryer-frameless-full-view-mang-kosme" at bounding box center [217, 489] width 67 height 67
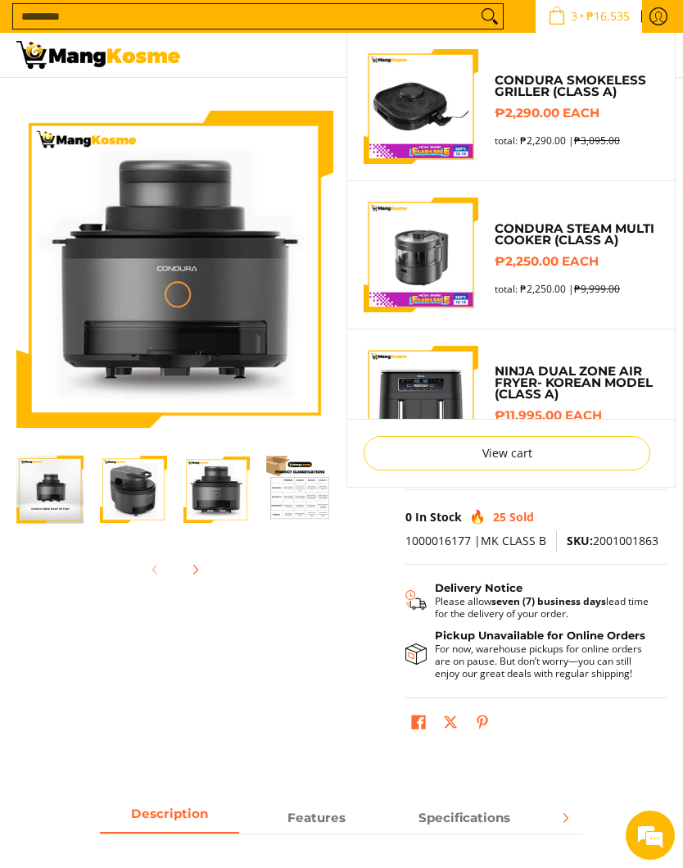
click at [538, 379] on link "Ninja Dual Zone Air Fryer- Korean Model (Class A)" at bounding box center [577, 382] width 164 height 34
click at [578, 243] on link "Condura Steam Multi Cooker (Class A)" at bounding box center [577, 234] width 164 height 23
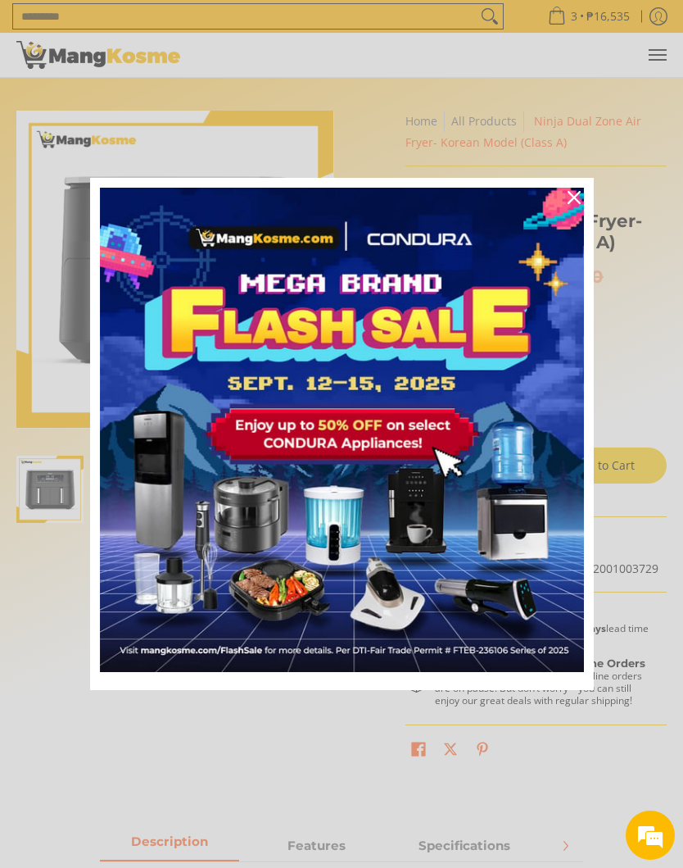
click at [324, 832] on div "Marketing offer form" at bounding box center [341, 434] width 683 height 868
click at [334, 837] on div "Marketing offer form" at bounding box center [341, 434] width 683 height 868
click at [587, 193] on button "Close" at bounding box center [574, 197] width 39 height 39
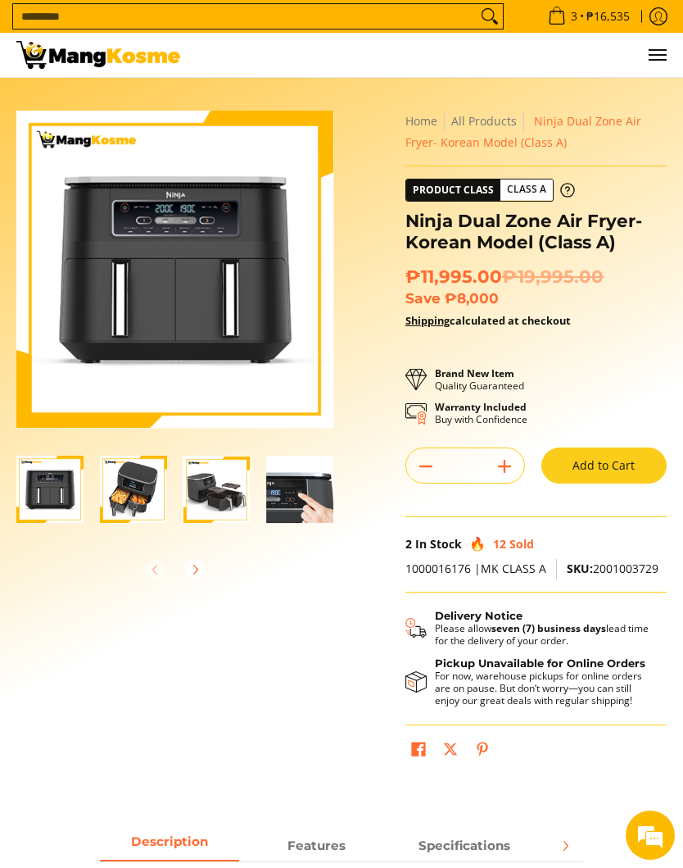
click at [339, 837] on span "Features" at bounding box center [317, 845] width 58 height 16
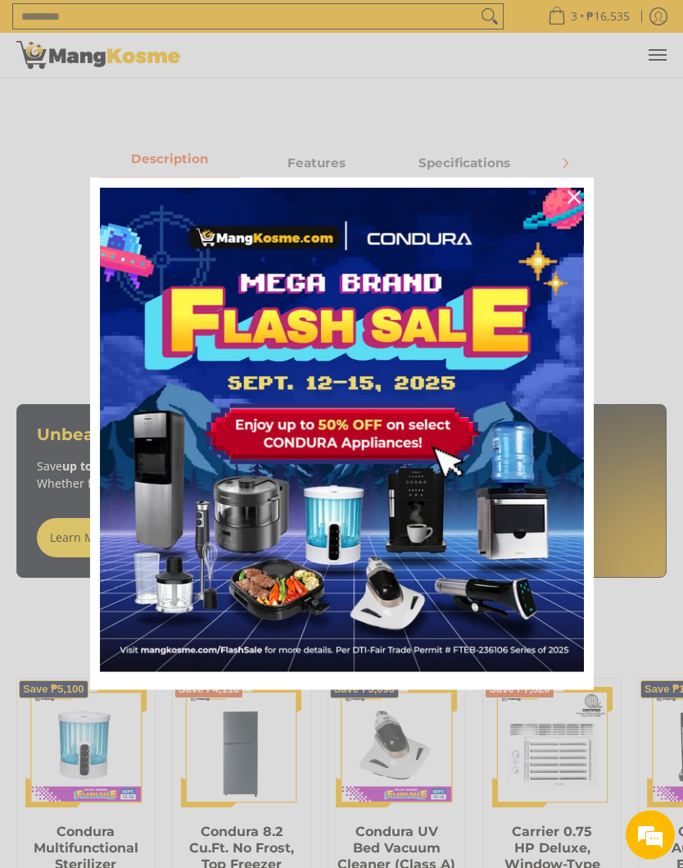
scroll to position [801, 0]
click at [551, 20] on div "Marketing offer form" at bounding box center [341, 434] width 683 height 868
click at [577, 206] on div "Close" at bounding box center [574, 197] width 26 height 26
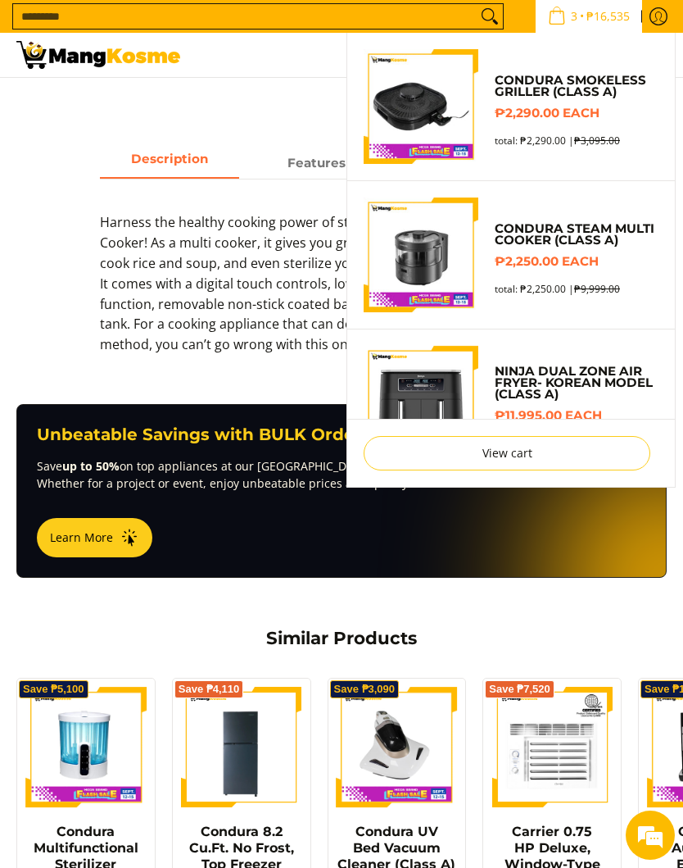
click at [618, 116] on h6 "₱2,290.00 each" at bounding box center [577, 114] width 164 height 16
click at [465, 102] on img "Sub Menu" at bounding box center [421, 106] width 115 height 115
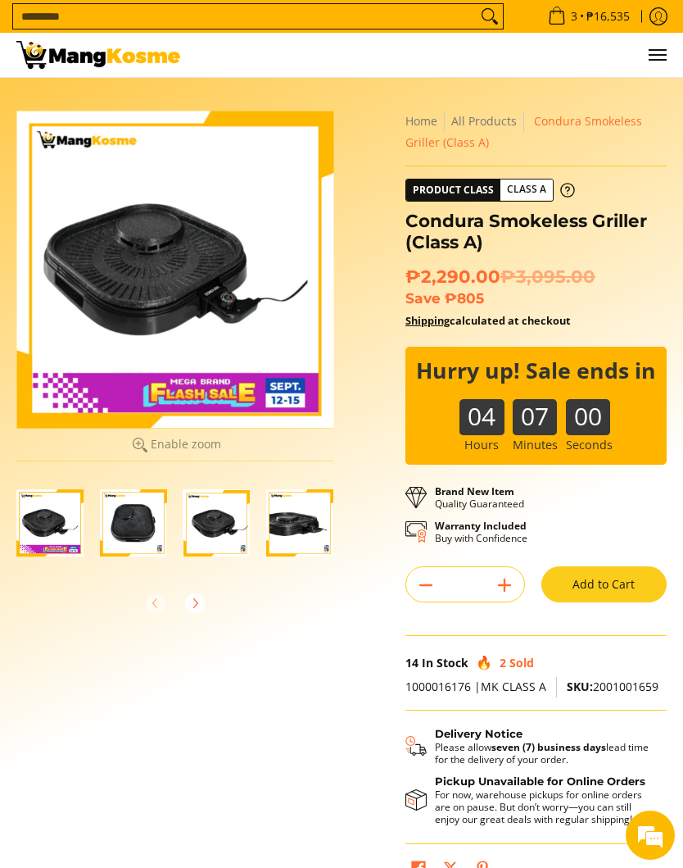
click at [424, 585] on line "Subtract" at bounding box center [425, 585] width 11 height 0
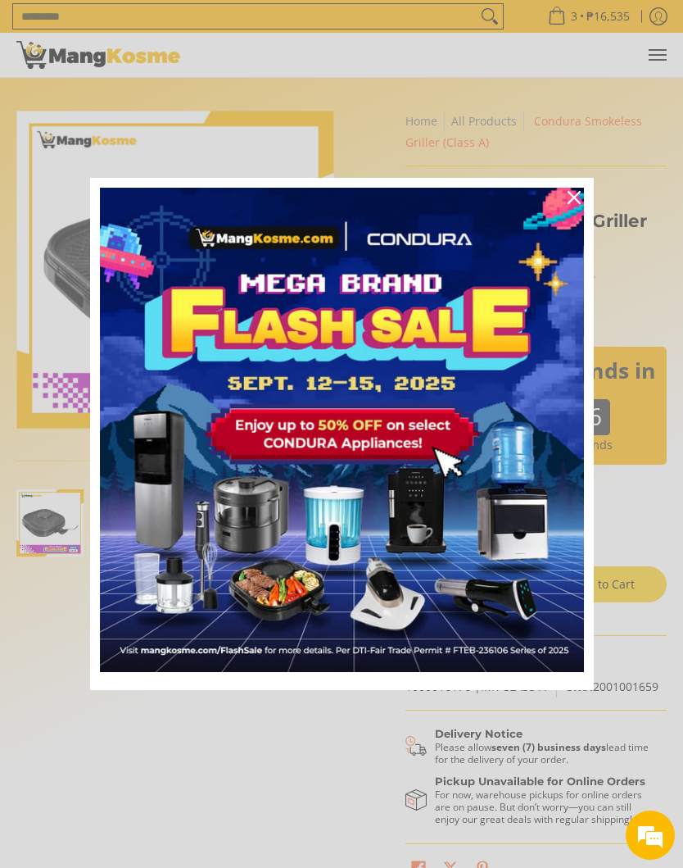
click at [576, 200] on icon "close icon" at bounding box center [574, 197] width 13 height 13
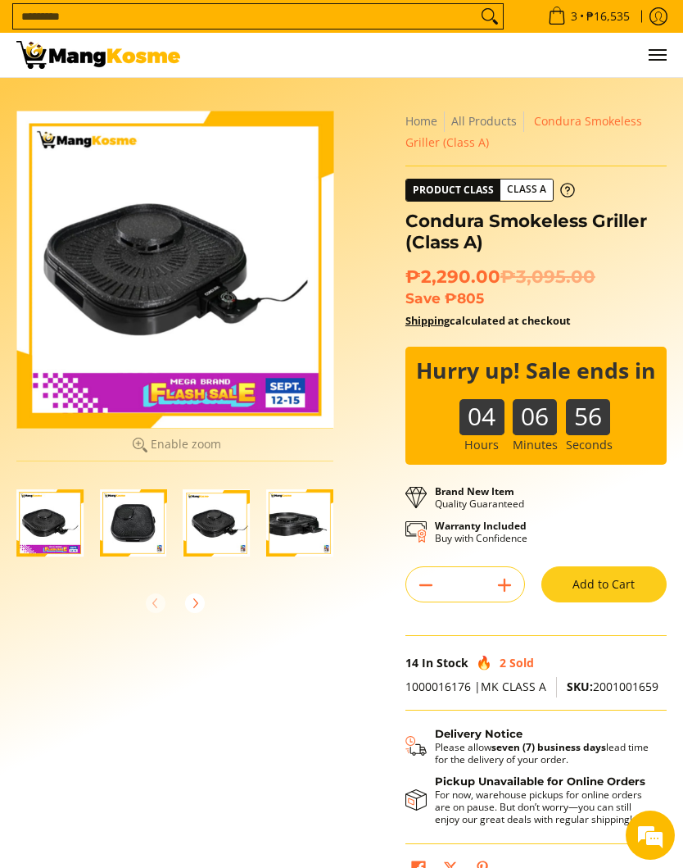
click at [425, 577] on icon "Subtract" at bounding box center [426, 585] width 23 height 23
click at [433, 583] on icon "Subtract" at bounding box center [426, 585] width 23 height 23
click at [442, 578] on button "Subtract" at bounding box center [425, 585] width 39 height 26
click at [139, 518] on img "condura-smokeless-griller-full-view-mang-kosme" at bounding box center [133, 522] width 67 height 67
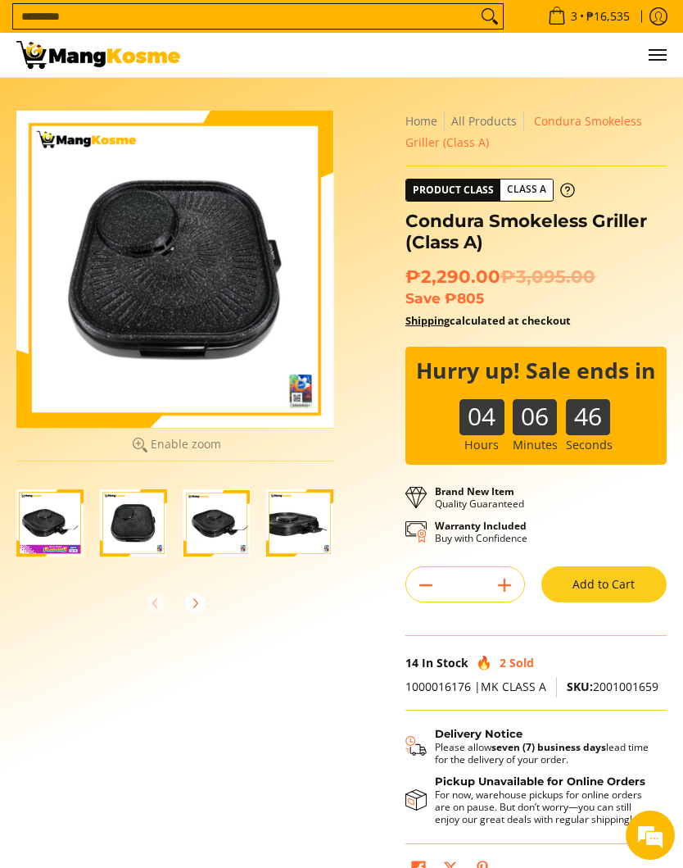
click at [208, 516] on img "condura-smokeless-griller-right-side-view-mang-kosme" at bounding box center [217, 522] width 67 height 67
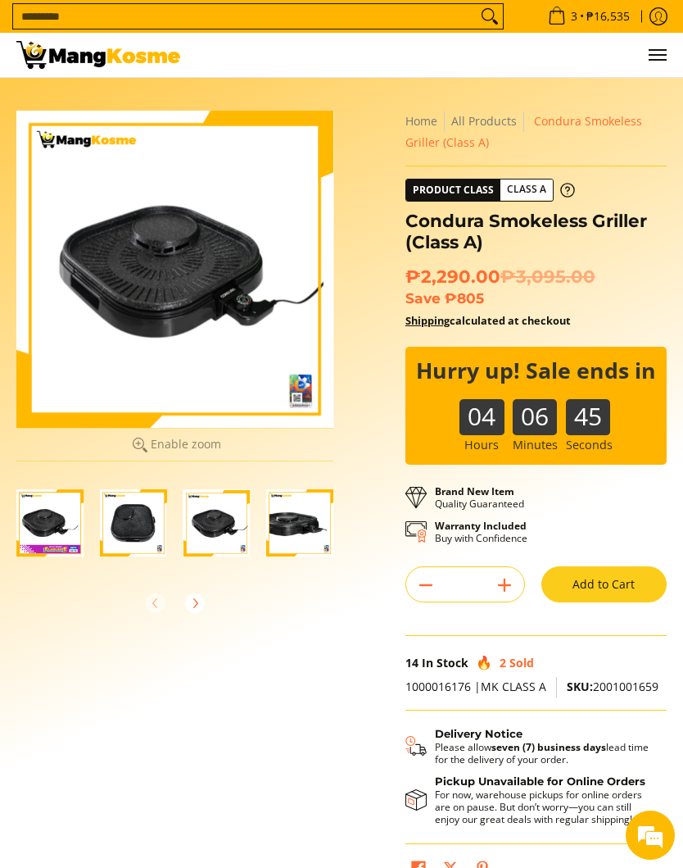
click at [284, 516] on img "condura-smokeless-griller-close-up-view-mang-kosme" at bounding box center [299, 522] width 67 height 67
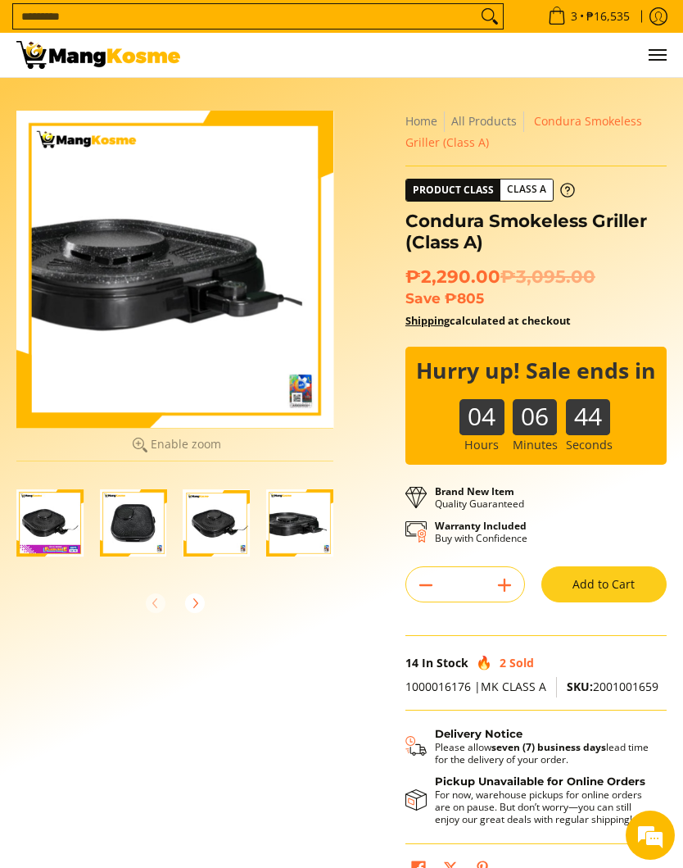
click at [433, 584] on icon "Subtract" at bounding box center [426, 585] width 23 height 23
click at [436, 583] on icon "Subtract" at bounding box center [426, 585] width 23 height 23
click at [436, 586] on icon "Subtract" at bounding box center [426, 585] width 23 height 23
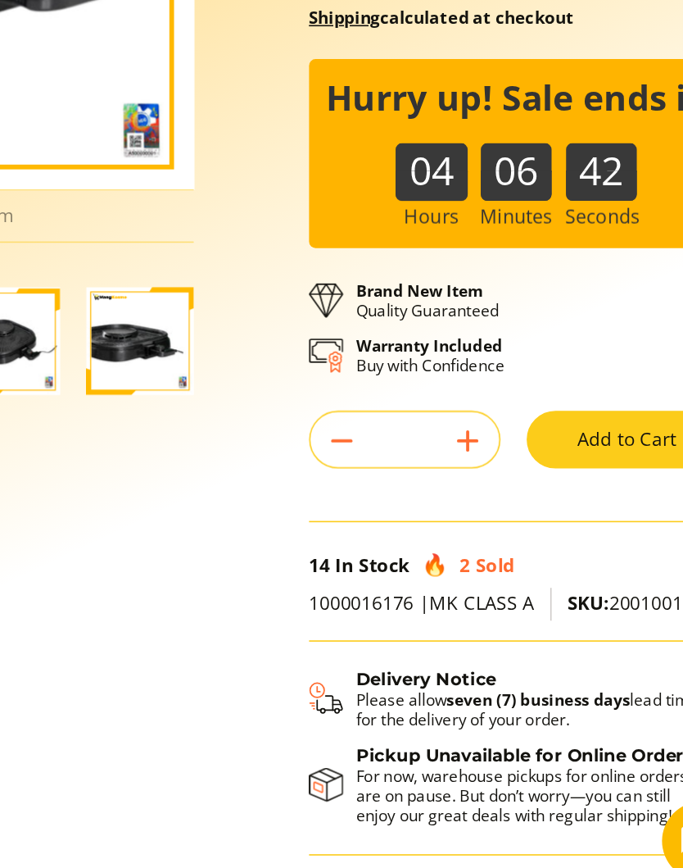
click at [415, 574] on icon "Subtract" at bounding box center [426, 585] width 23 height 23
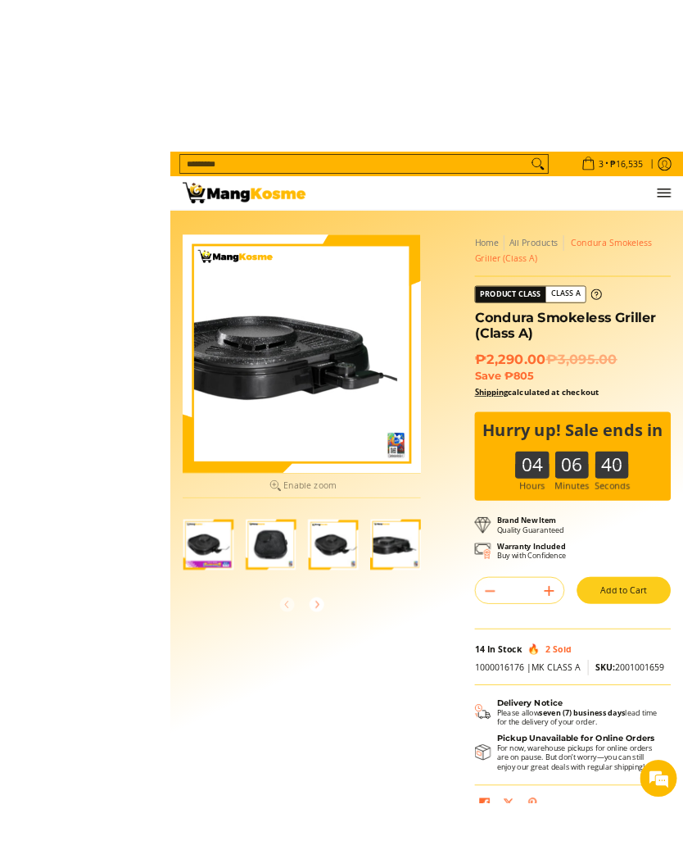
scroll to position [57, 0]
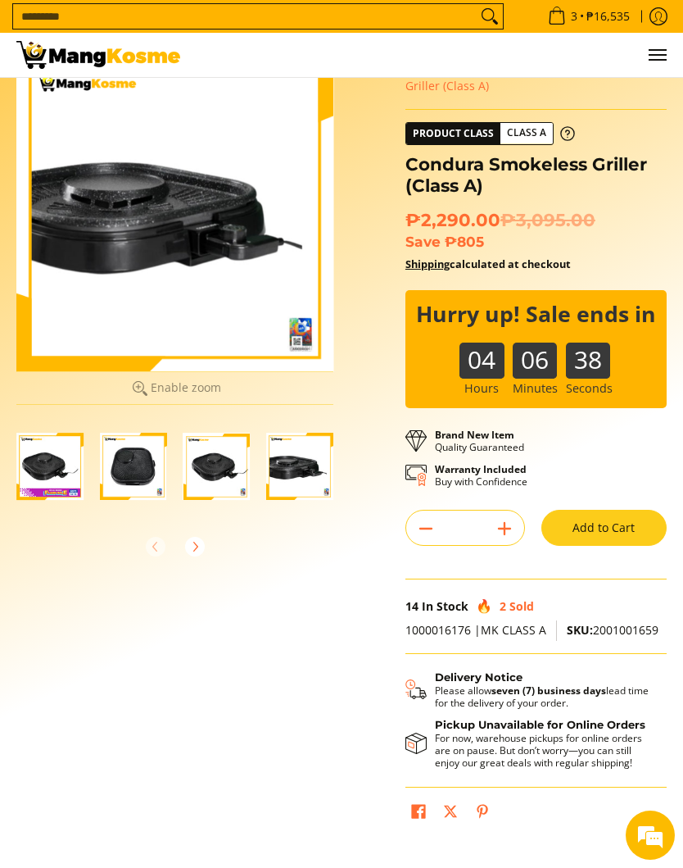
click at [515, 526] on icon "Add" at bounding box center [504, 528] width 23 height 23
click at [442, 515] on button "Subtract" at bounding box center [425, 528] width 39 height 26
type input "*"
click at [434, 518] on icon "Subtract" at bounding box center [426, 528] width 23 height 23
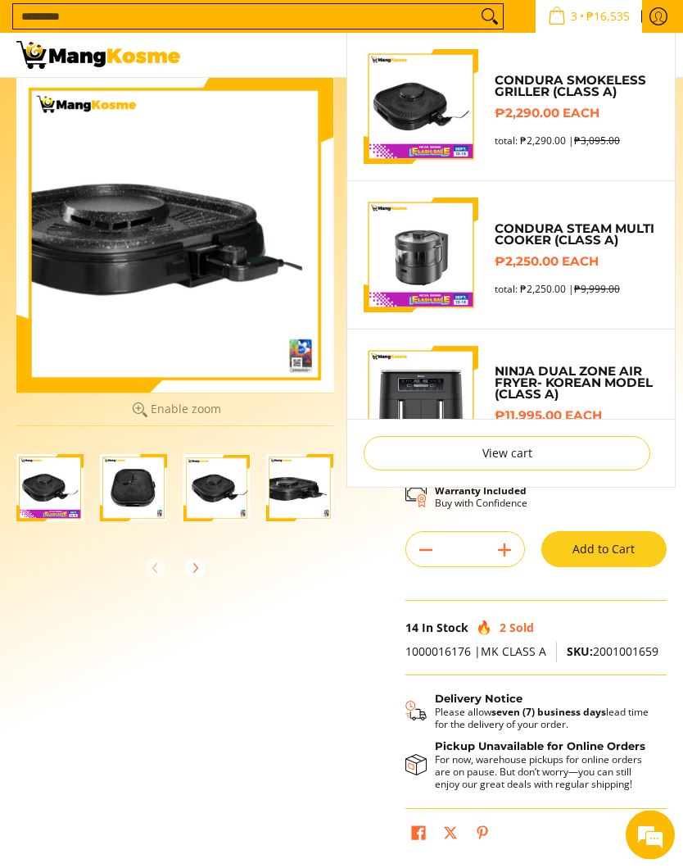
scroll to position [35, 0]
click at [568, 98] on link "Condura Smokeless Griller (Class A)" at bounding box center [577, 86] width 164 height 23
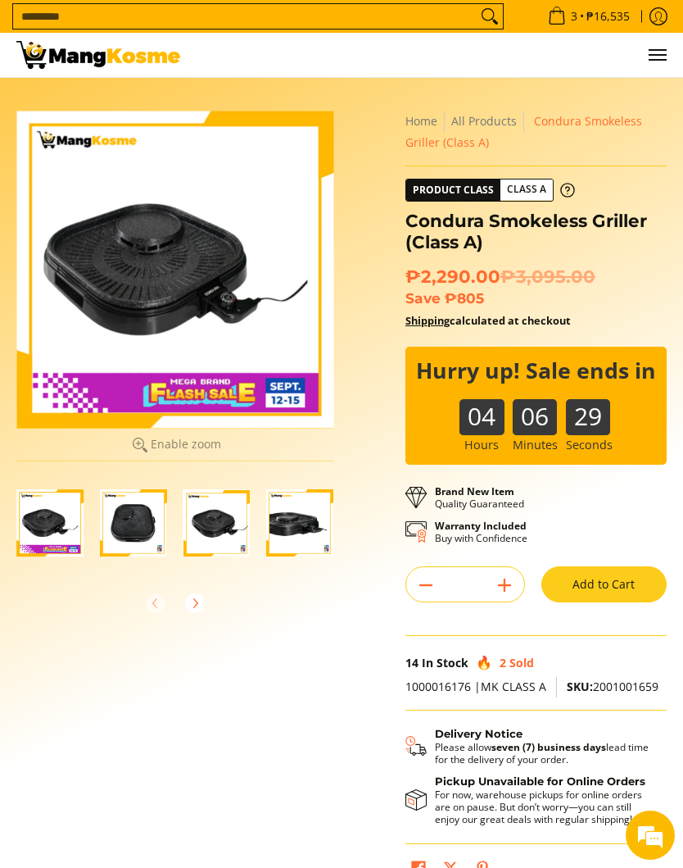
click at [432, 590] on icon "Subtract" at bounding box center [426, 585] width 23 height 23
click at [420, 589] on icon "Subtract" at bounding box center [426, 585] width 23 height 23
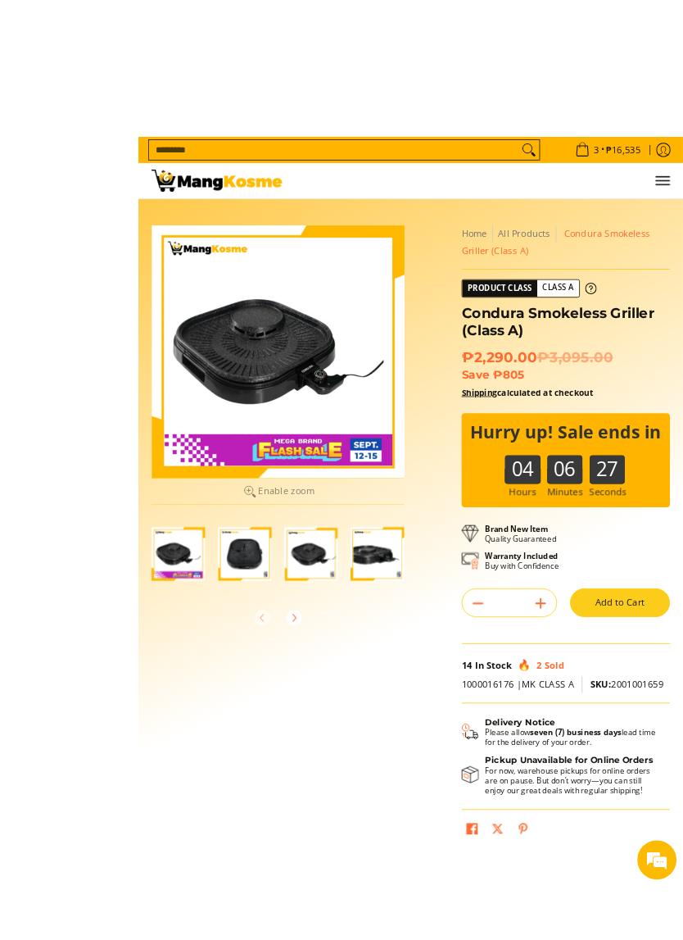
scroll to position [47, 0]
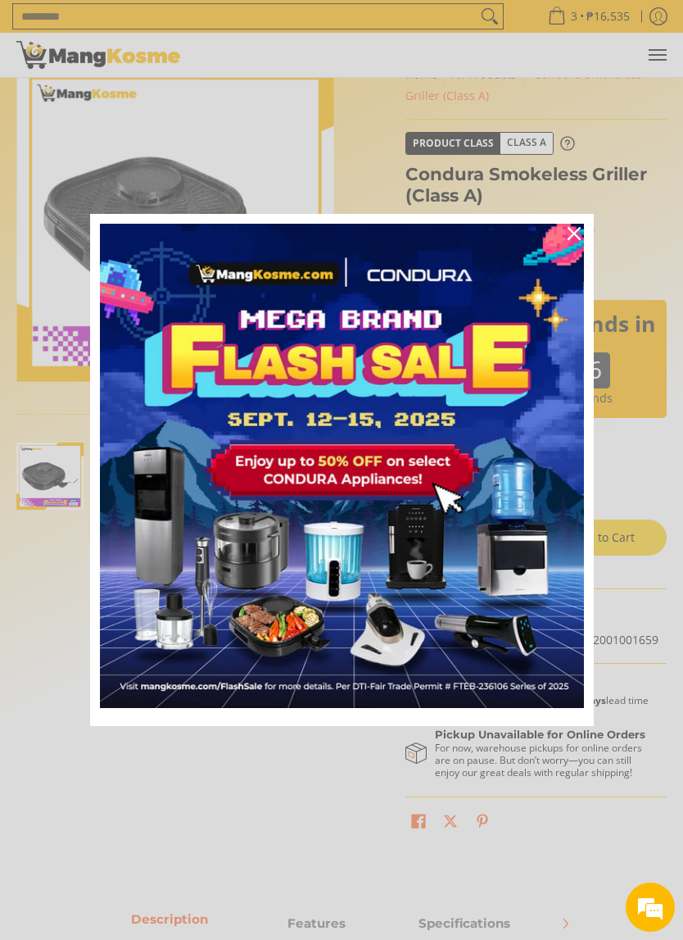
click at [578, 234] on icon "close icon" at bounding box center [574, 233] width 13 height 13
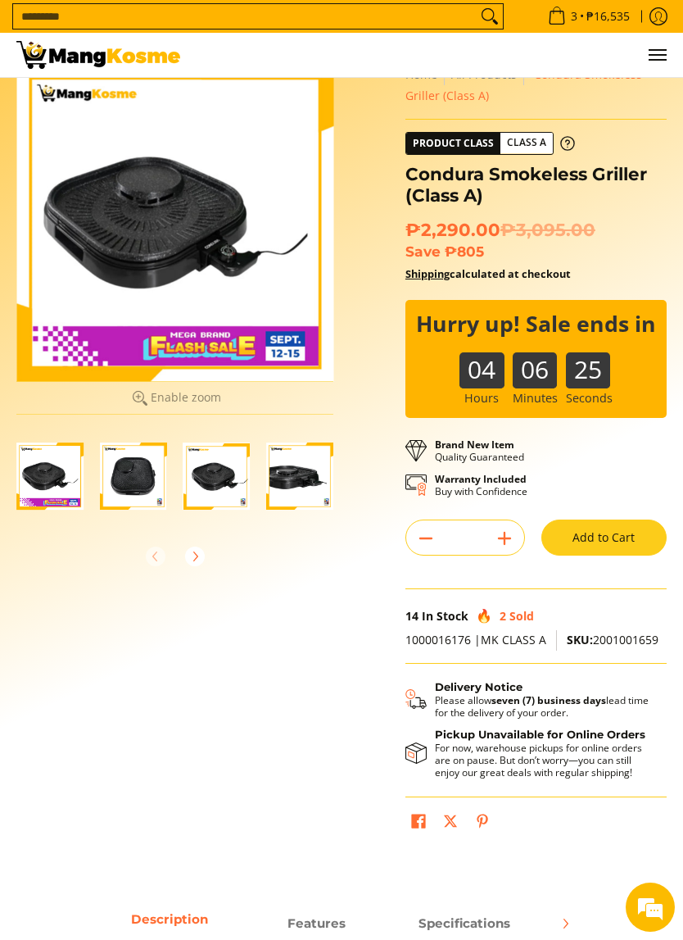
click at [666, 49] on button "Menu" at bounding box center [657, 55] width 20 height 44
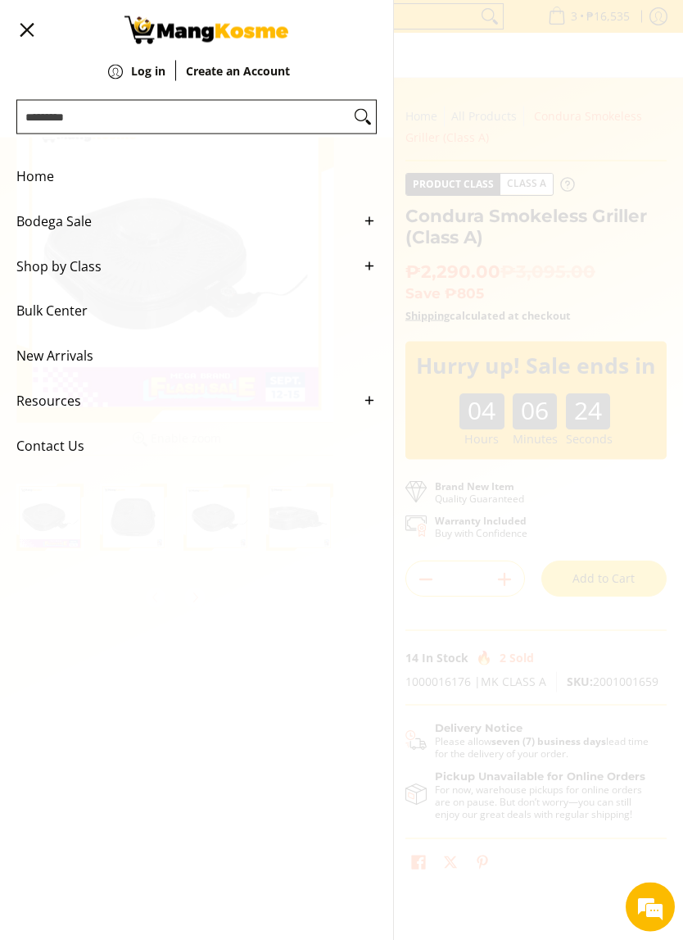
scroll to position [2, 0]
click at [20, 186] on span "Home" at bounding box center [184, 176] width 336 height 45
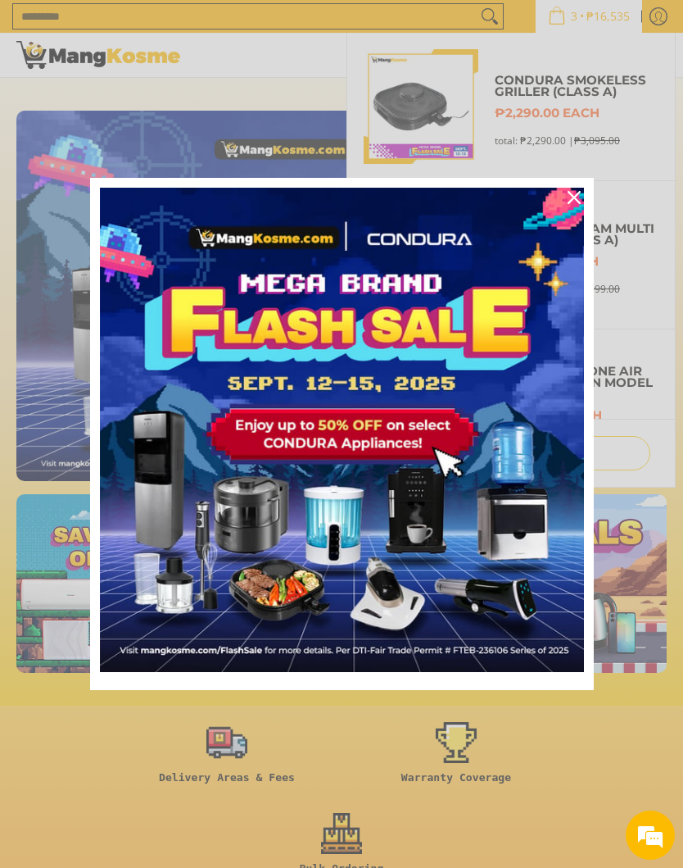
click at [583, 191] on div "Close" at bounding box center [574, 197] width 26 height 26
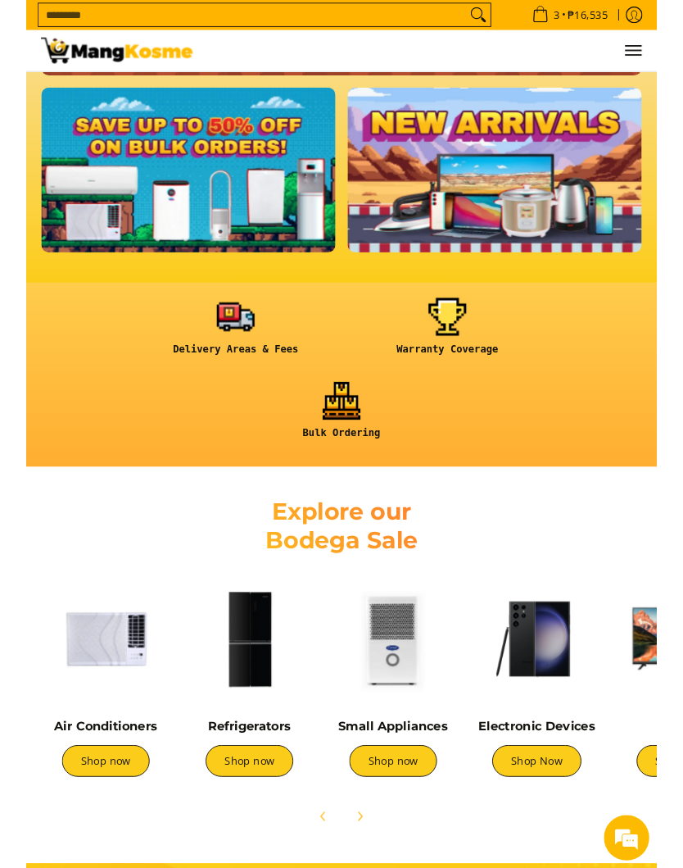
scroll to position [0, 651]
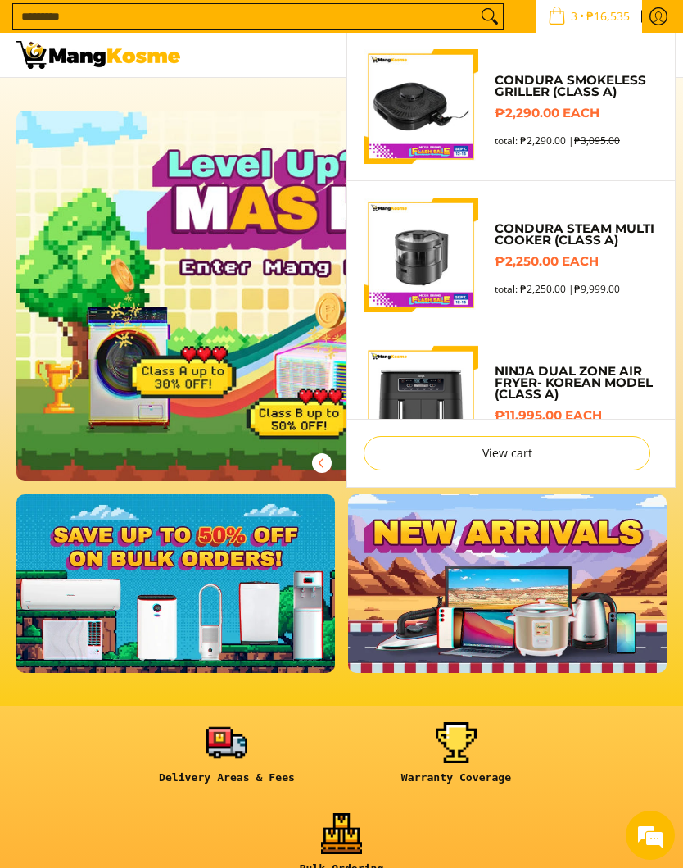
click at [536, 459] on link "View cart" at bounding box center [507, 453] width 287 height 34
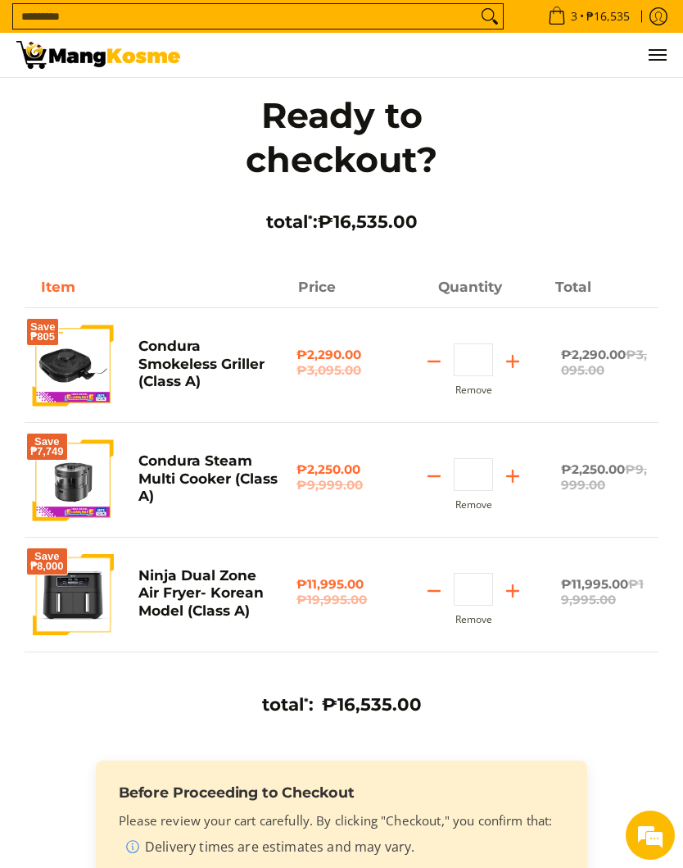
click at [479, 396] on button "Remove" at bounding box center [474, 389] width 37 height 11
type input "*"
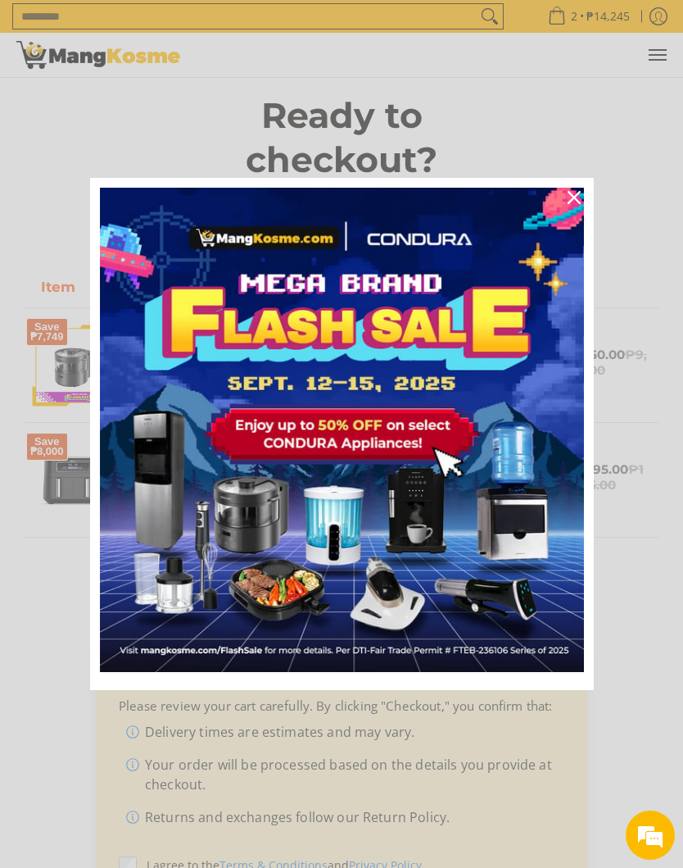
click at [576, 193] on icon "close icon" at bounding box center [574, 197] width 13 height 13
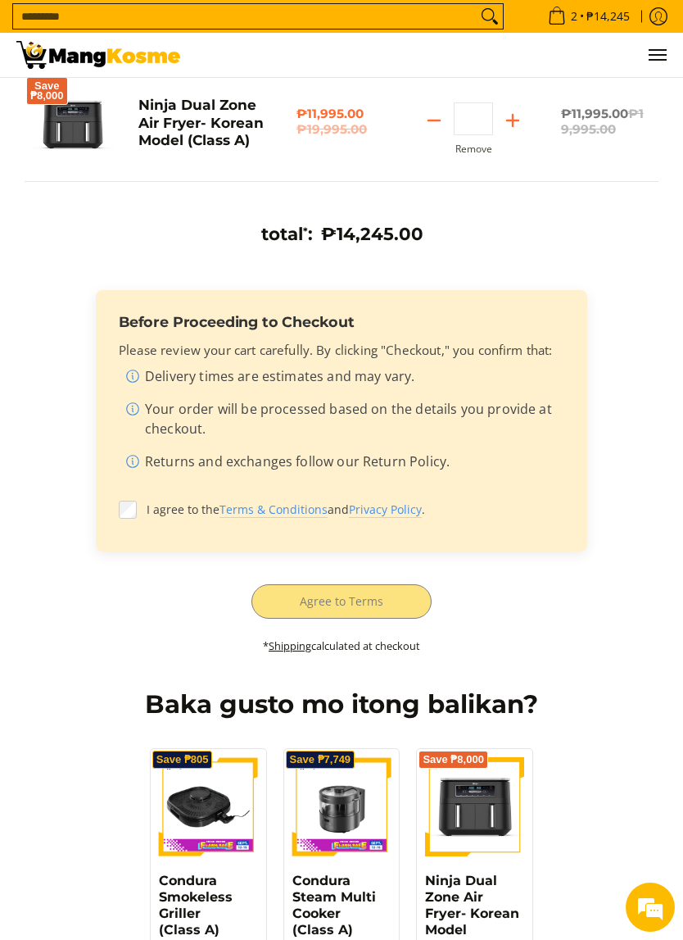
scroll to position [447, 0]
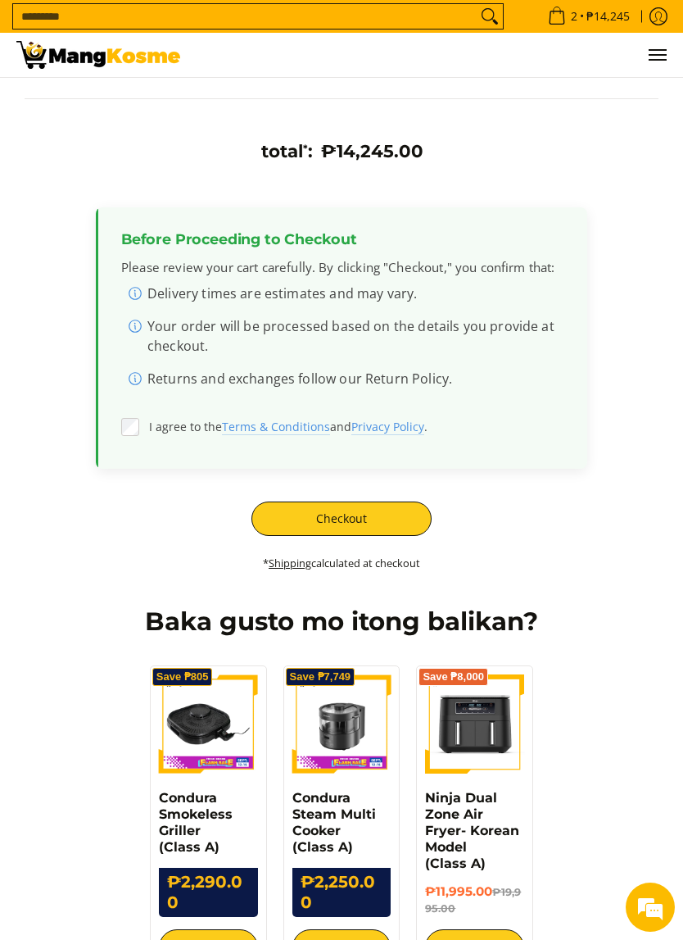
click at [370, 519] on button "Checkout" at bounding box center [342, 518] width 180 height 34
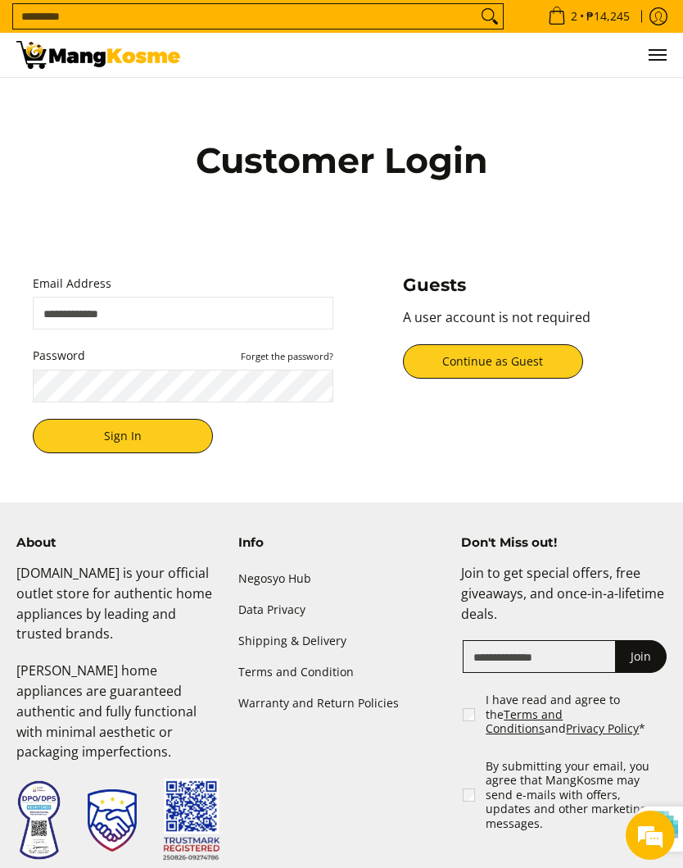
click at [151, 308] on input "Email Address" at bounding box center [183, 313] width 301 height 33
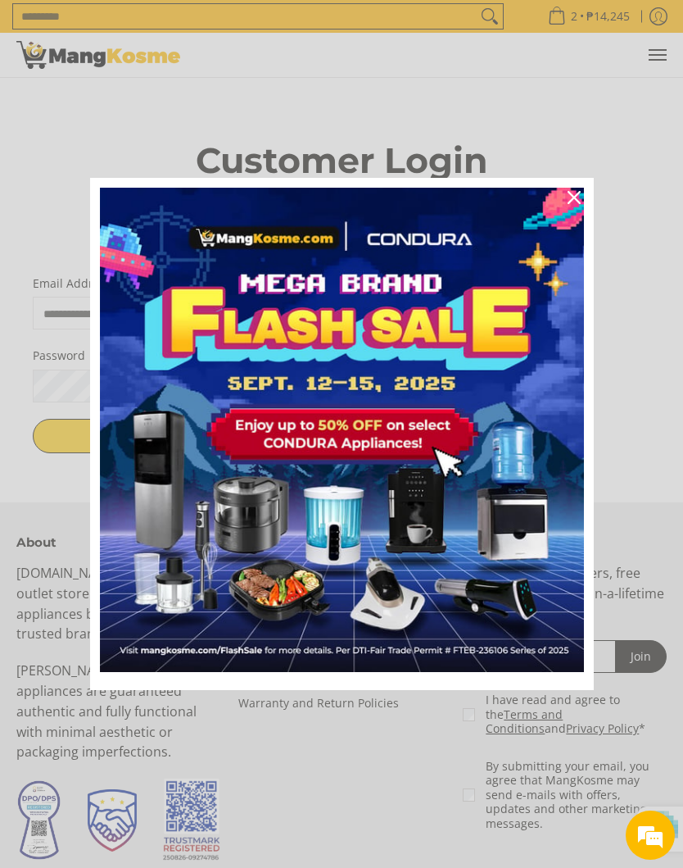
click at [577, 195] on icon "close icon" at bounding box center [574, 197] width 13 height 13
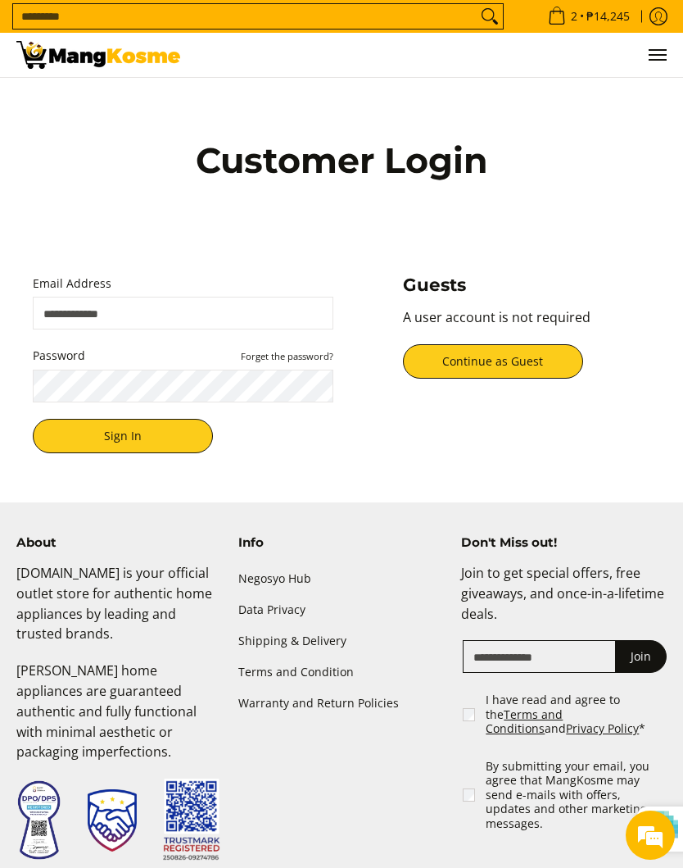
click at [161, 316] on input "Email Address" at bounding box center [183, 313] width 301 height 33
type input "**********"
click at [154, 435] on button "Sign In" at bounding box center [123, 436] width 180 height 34
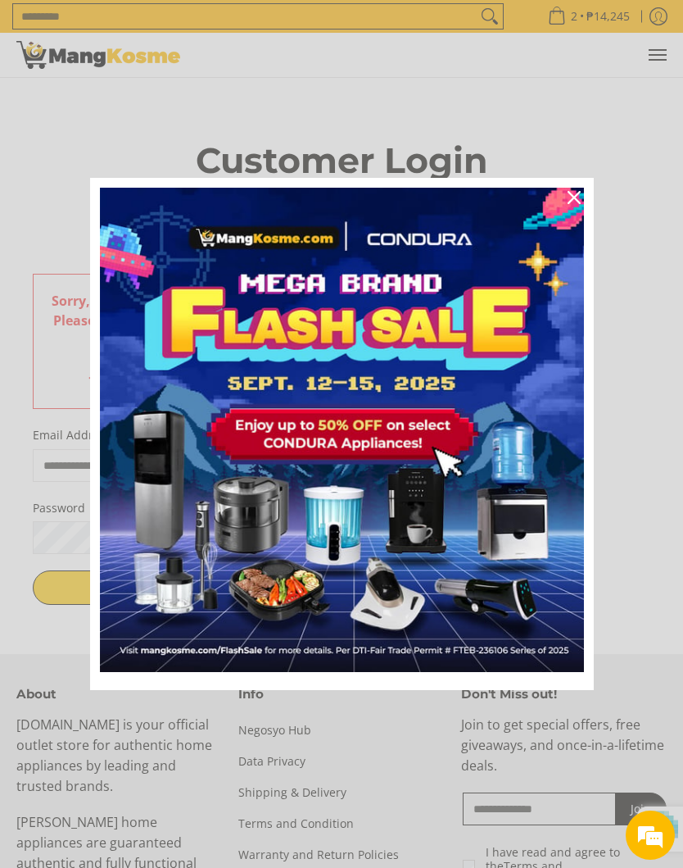
click at [577, 191] on icon "close icon" at bounding box center [574, 197] width 13 height 13
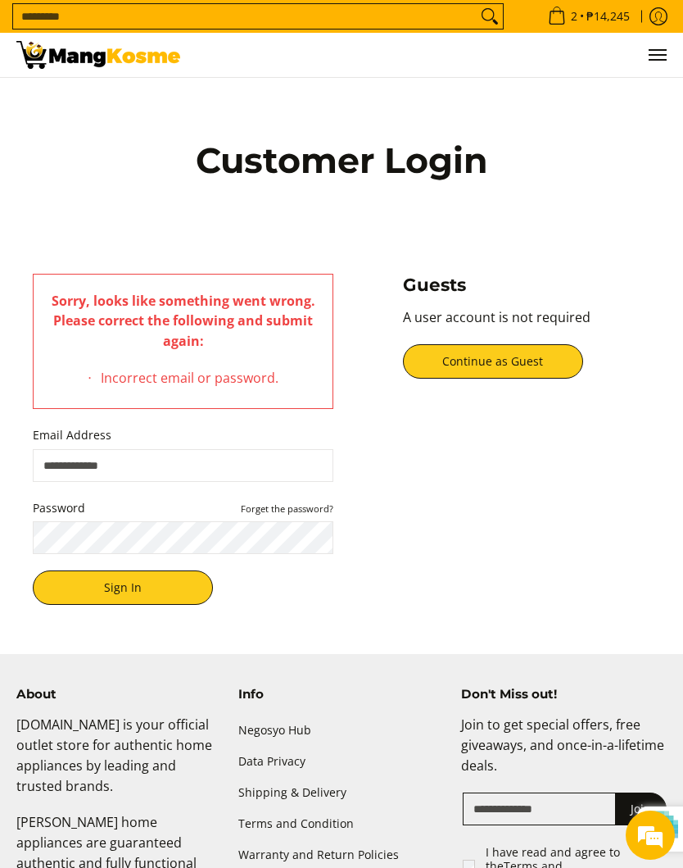
click at [511, 361] on button "Continue as Guest" at bounding box center [493, 361] width 180 height 34
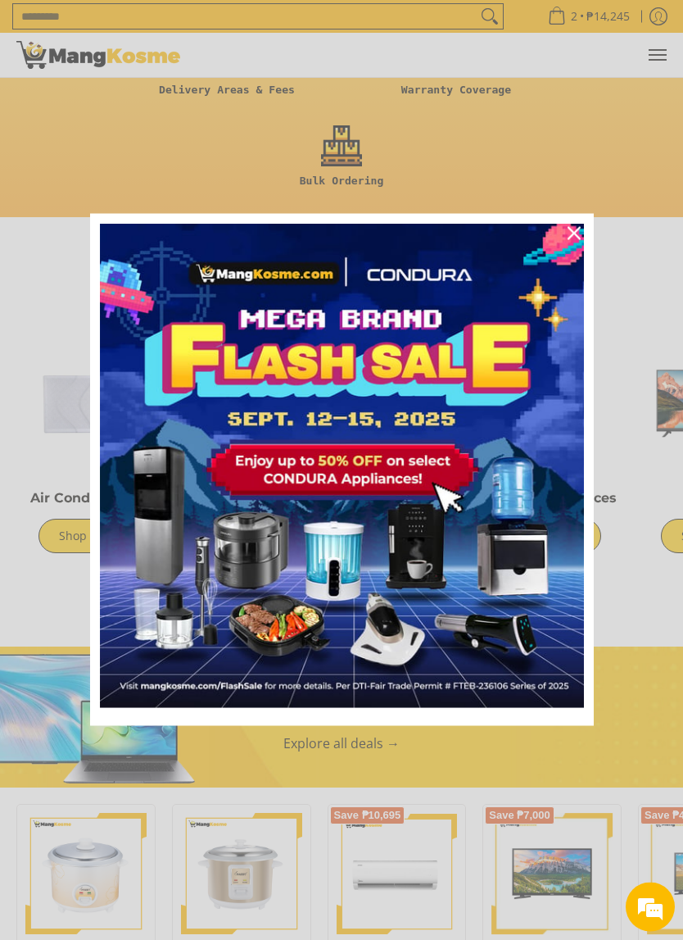
scroll to position [688, 0]
click at [585, 229] on div "Close" at bounding box center [574, 233] width 26 height 26
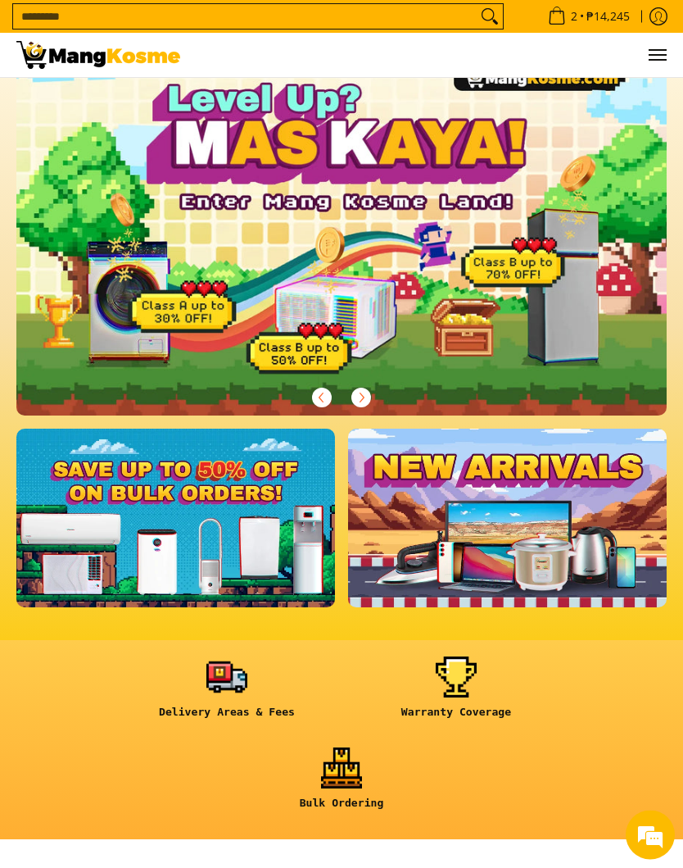
scroll to position [0, 0]
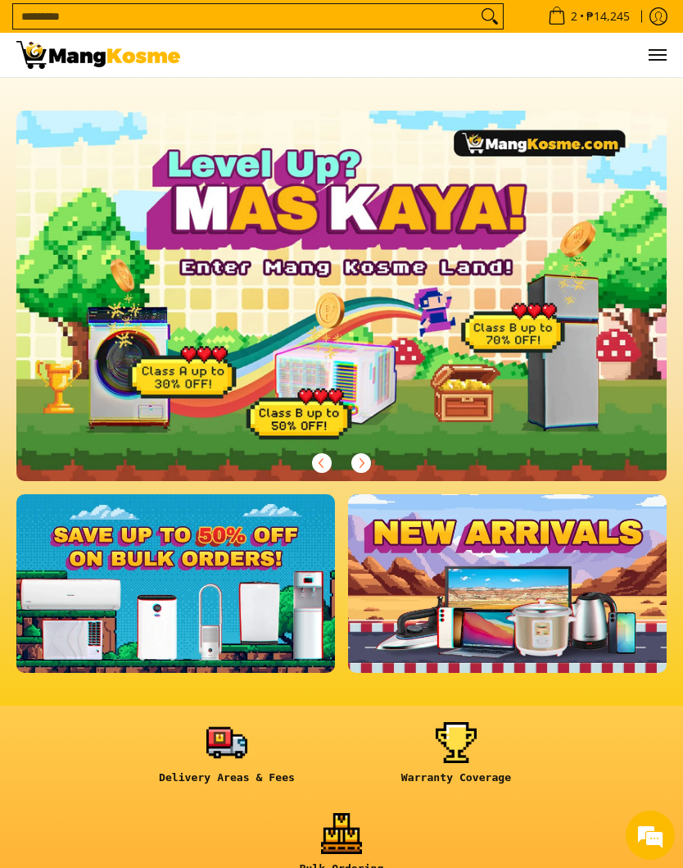
click at [665, 16] on icon "Log in" at bounding box center [659, 16] width 18 height 18
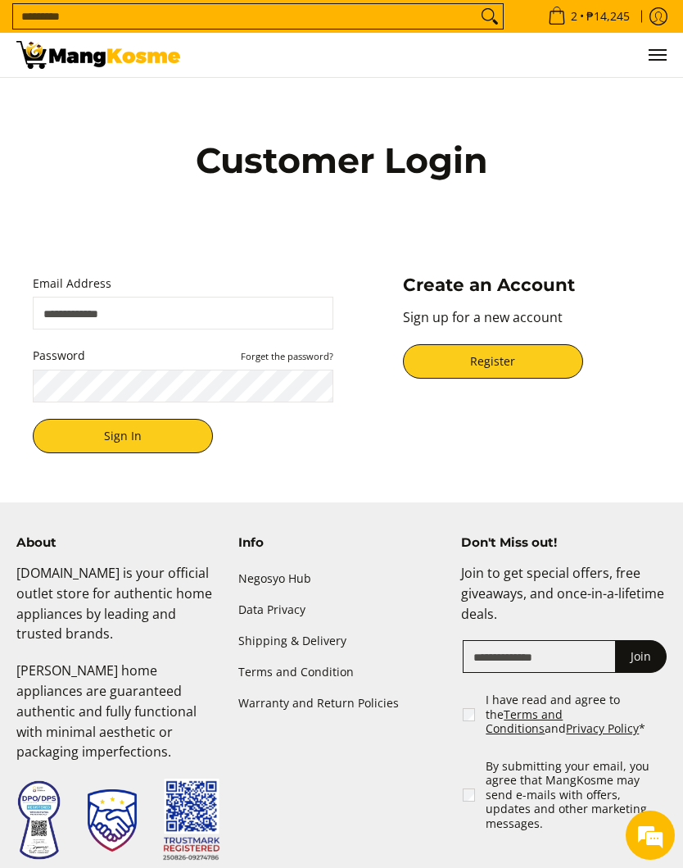
click at [147, 318] on input "Email Address" at bounding box center [183, 313] width 301 height 33
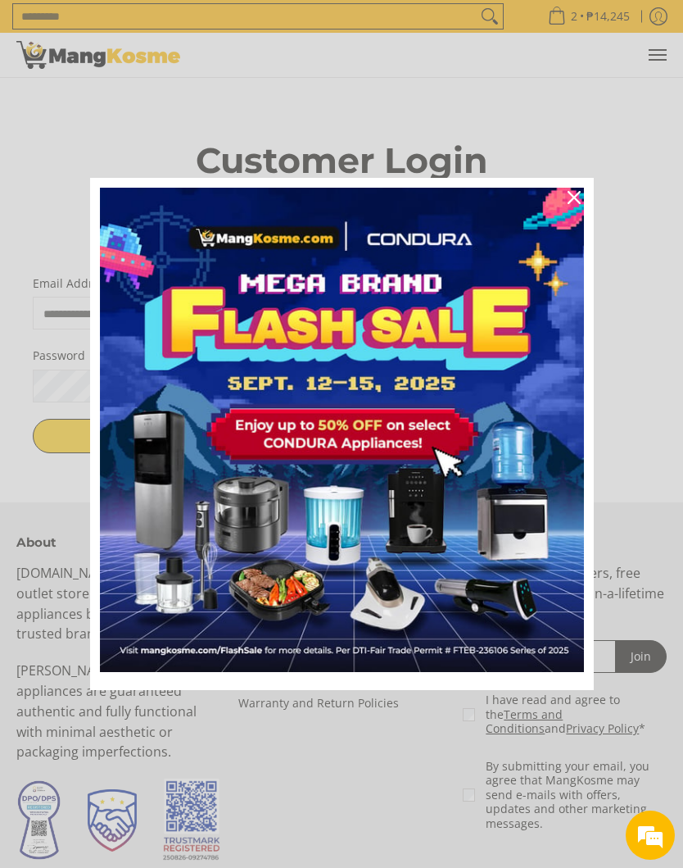
click at [571, 205] on div "Close" at bounding box center [574, 197] width 26 height 26
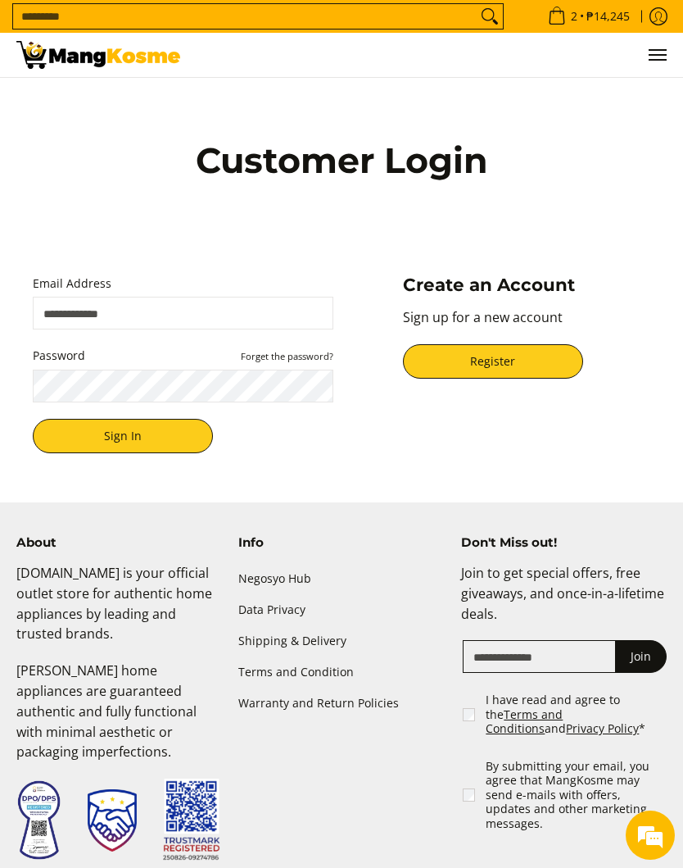
click at [163, 321] on input "Email Address" at bounding box center [183, 313] width 301 height 33
type input "**********"
click at [166, 437] on button "Sign In" at bounding box center [123, 436] width 180 height 34
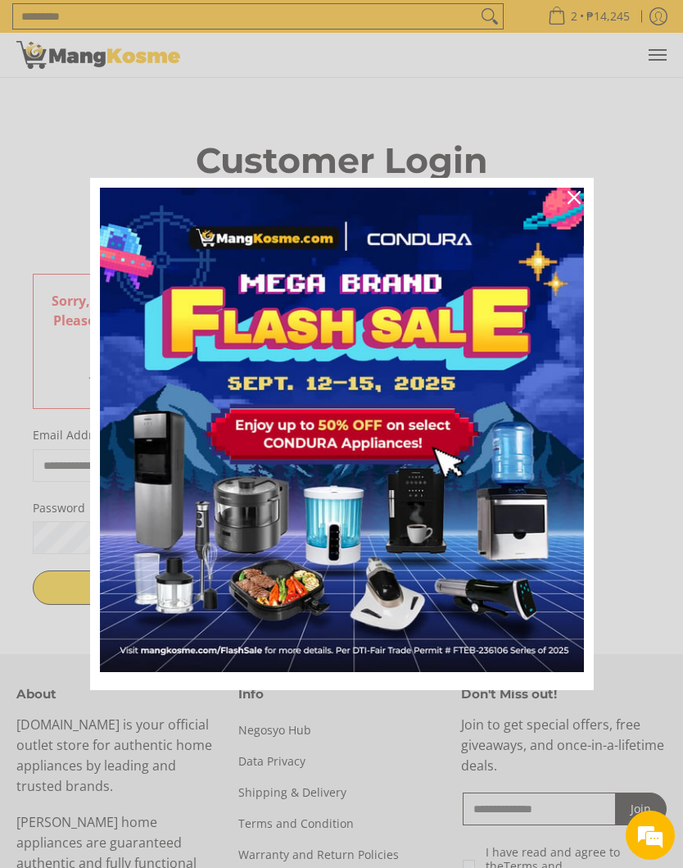
click at [489, 366] on img "Marketing offer form" at bounding box center [342, 430] width 484 height 484
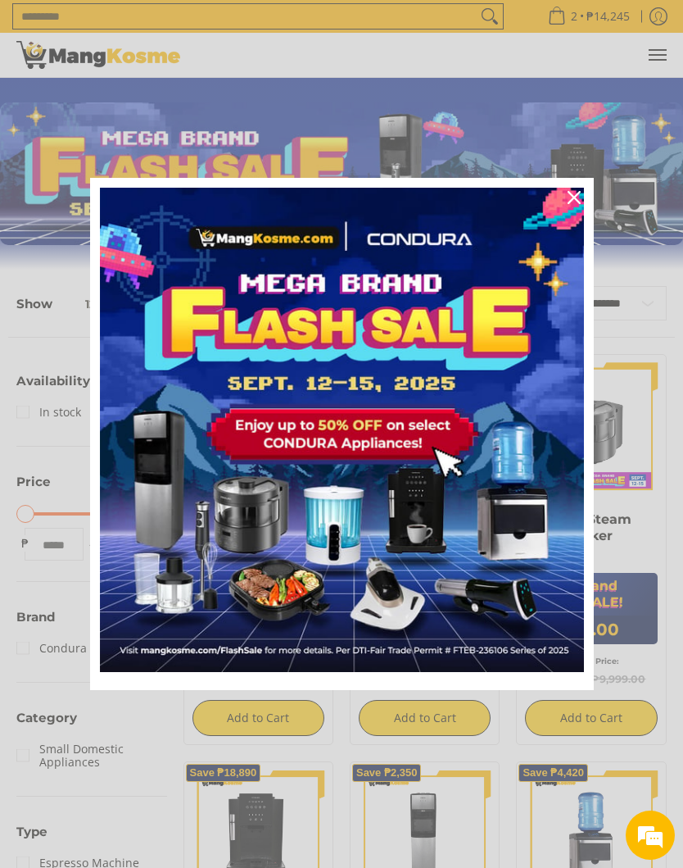
click at [578, 198] on icon "close icon" at bounding box center [574, 197] width 13 height 13
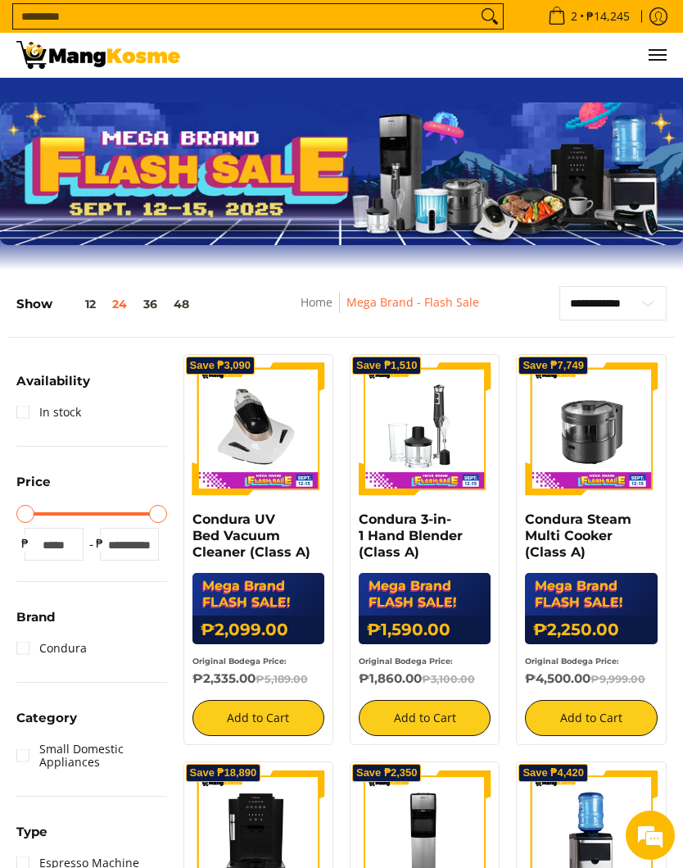
click at [451, 307] on link "Mega Brand - Flash Sale" at bounding box center [413, 302] width 133 height 16
click at [656, 827] on em at bounding box center [650, 835] width 44 height 44
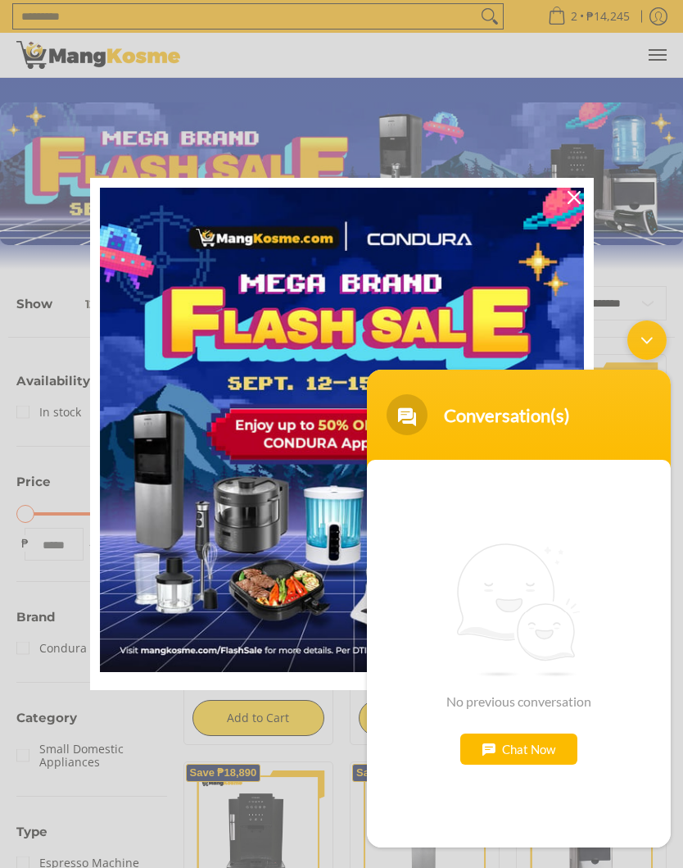
click at [542, 746] on div "Chat Now" at bounding box center [519, 748] width 117 height 31
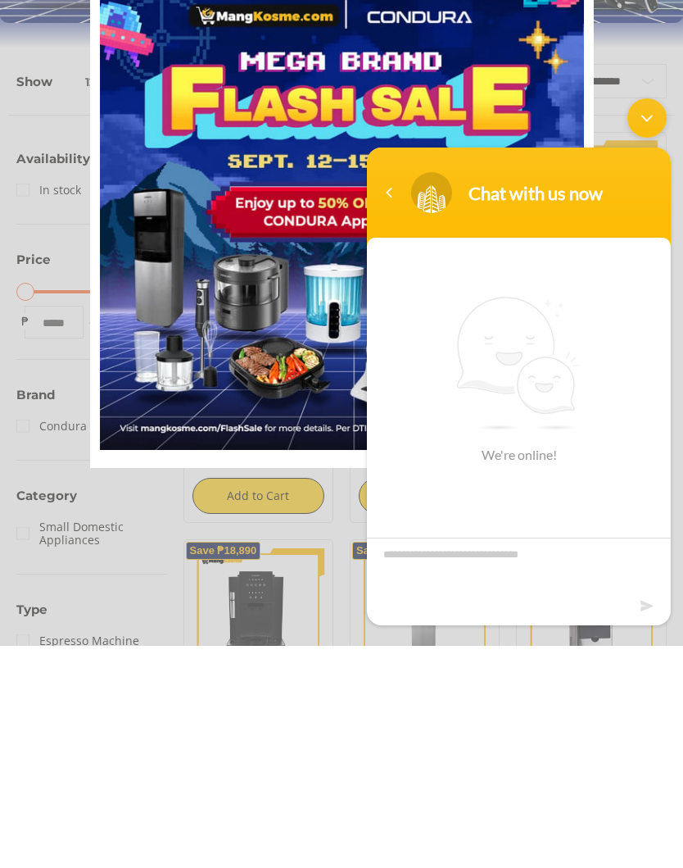
click at [433, 583] on textarea "Type your message and hit 'Enter'" at bounding box center [519, 566] width 304 height 57
type textarea "**********"
click at [645, 604] on em at bounding box center [649, 606] width 16 height 22
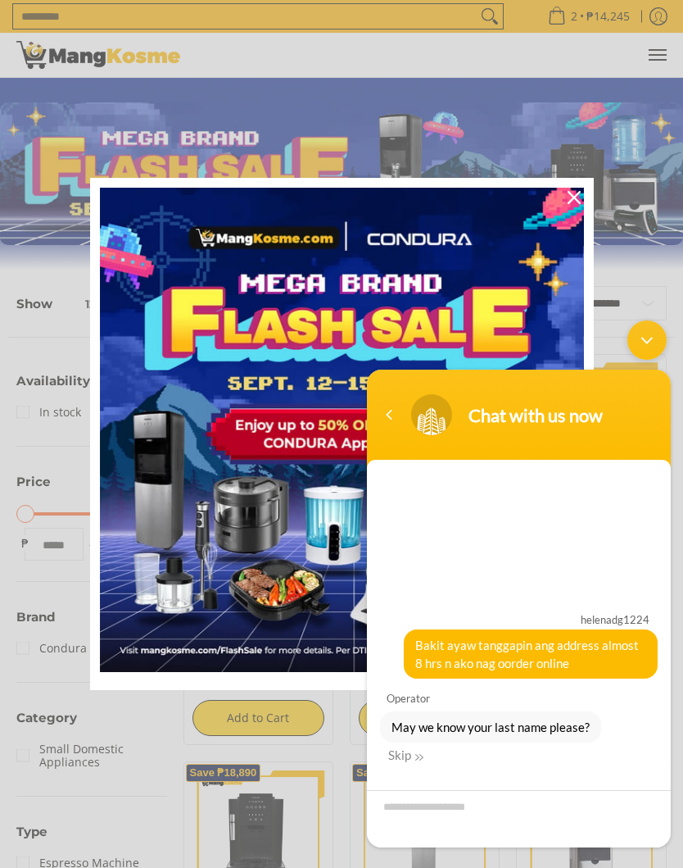
click at [573, 204] on div "Close" at bounding box center [574, 197] width 26 height 26
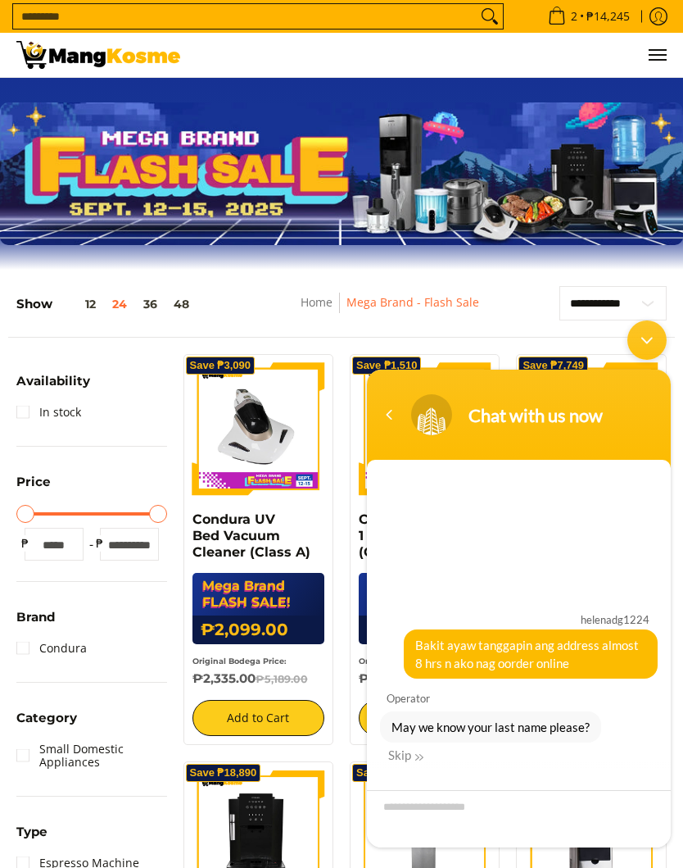
click at [410, 759] on div "Skip" at bounding box center [405, 754] width 35 height 15
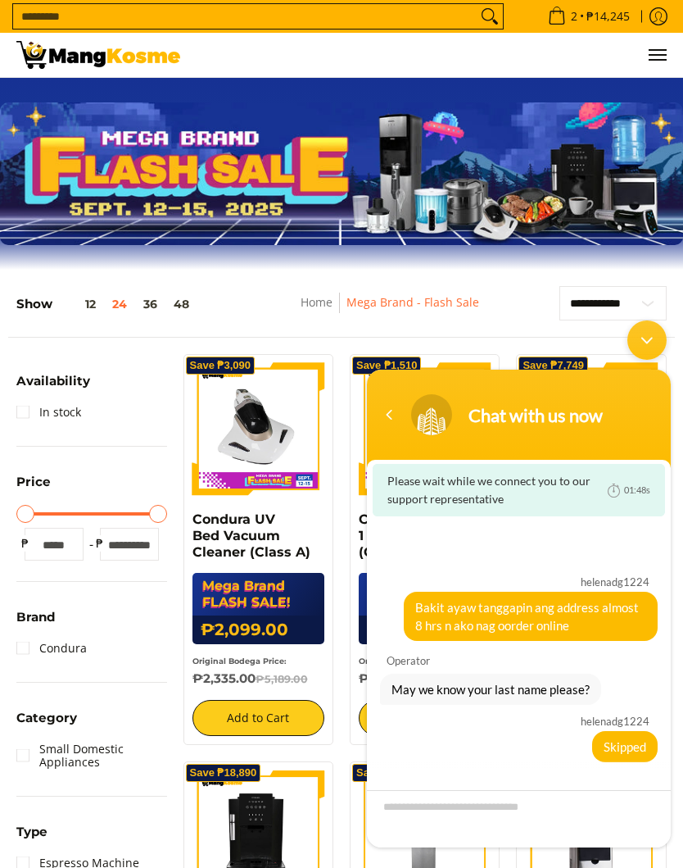
click at [657, 339] on div "Minimize live chat window" at bounding box center [647, 339] width 39 height 39
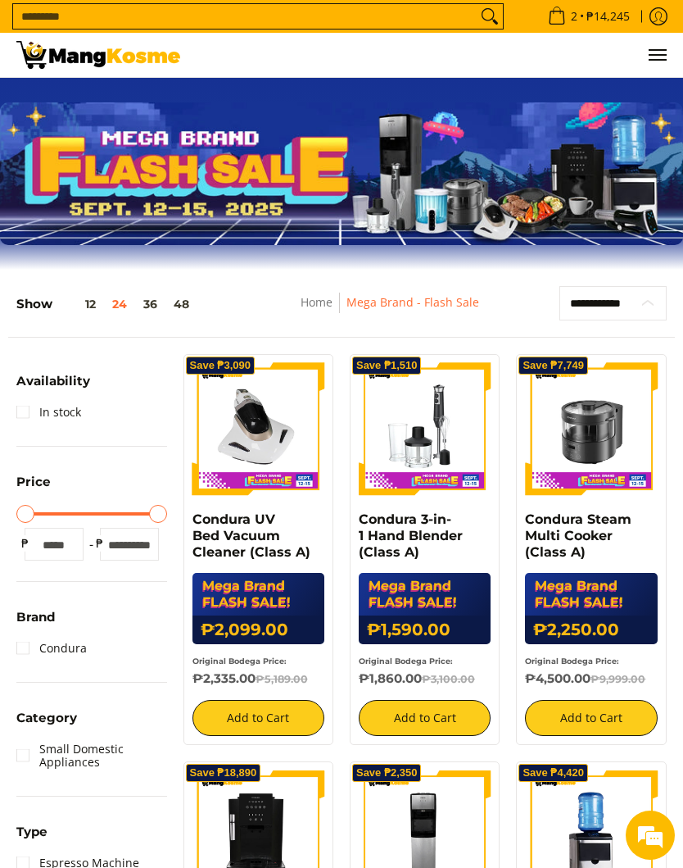
click at [651, 305] on select "**********" at bounding box center [613, 303] width 107 height 34
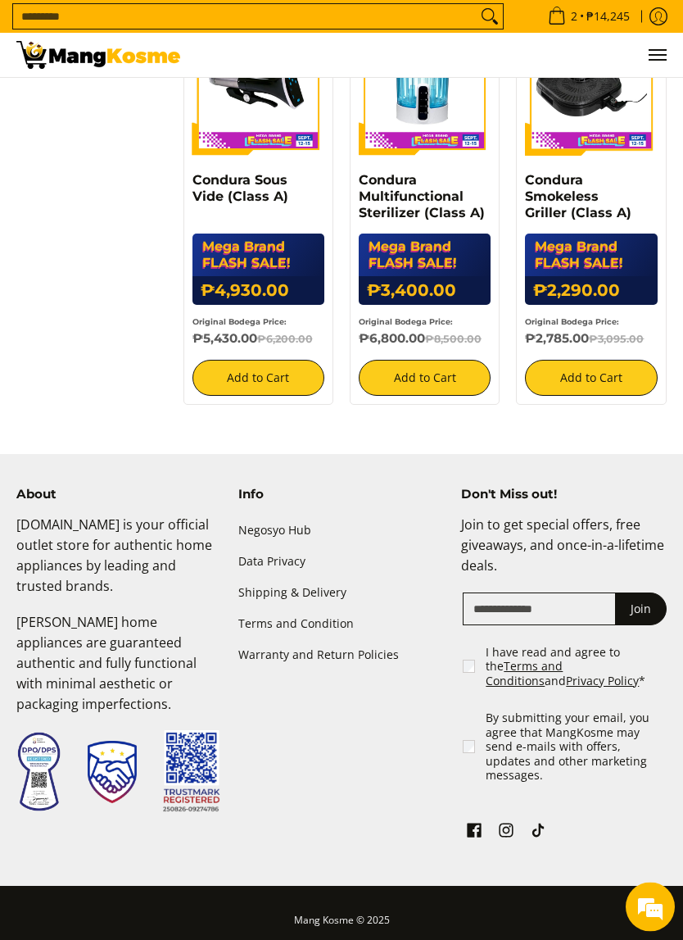
scroll to position [1197, 0]
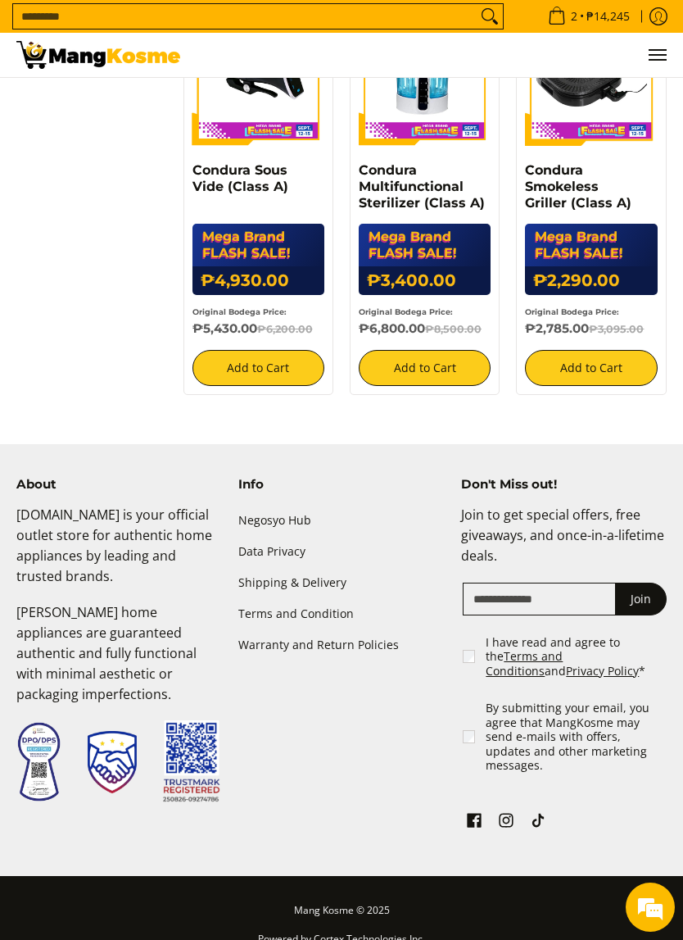
click at [529, 593] on input "Email" at bounding box center [540, 599] width 154 height 33
type input "**********"
click at [650, 587] on button "Join" at bounding box center [641, 599] width 52 height 33
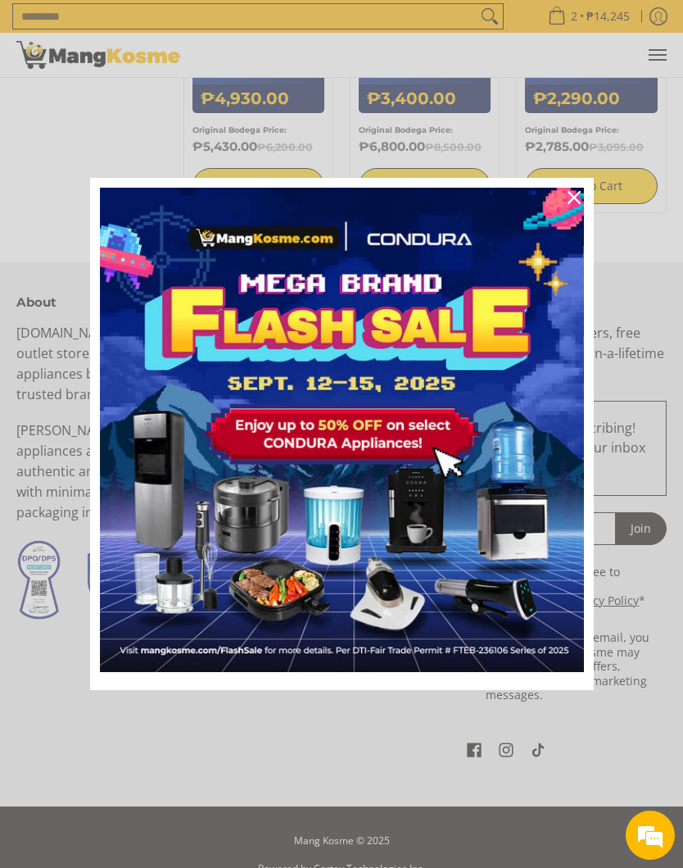
click at [578, 205] on div "Close" at bounding box center [574, 197] width 26 height 26
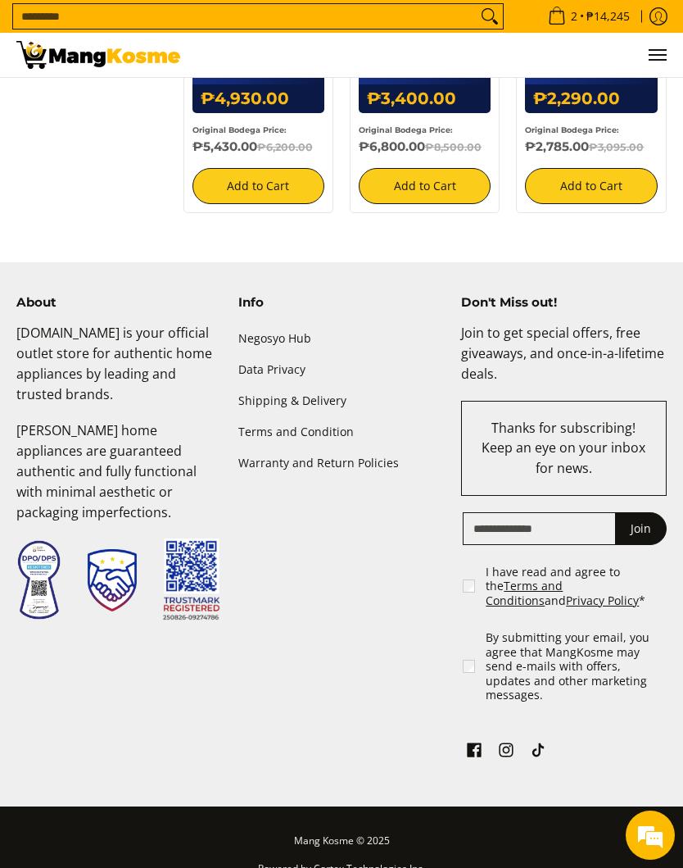
click at [664, 16] on icon "Log in" at bounding box center [659, 16] width 18 height 18
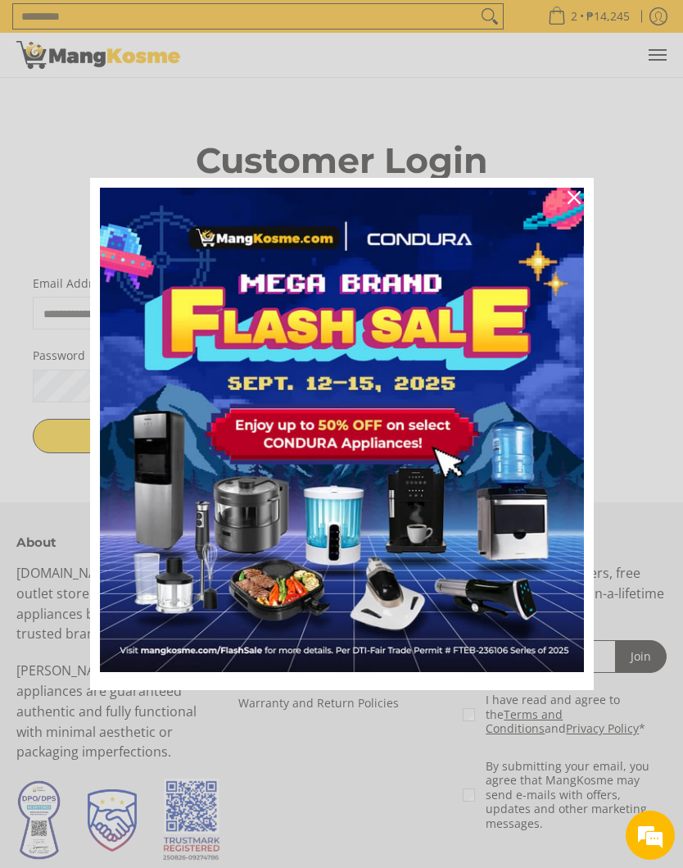
click at [484, 323] on img "Marketing offer form" at bounding box center [342, 430] width 484 height 484
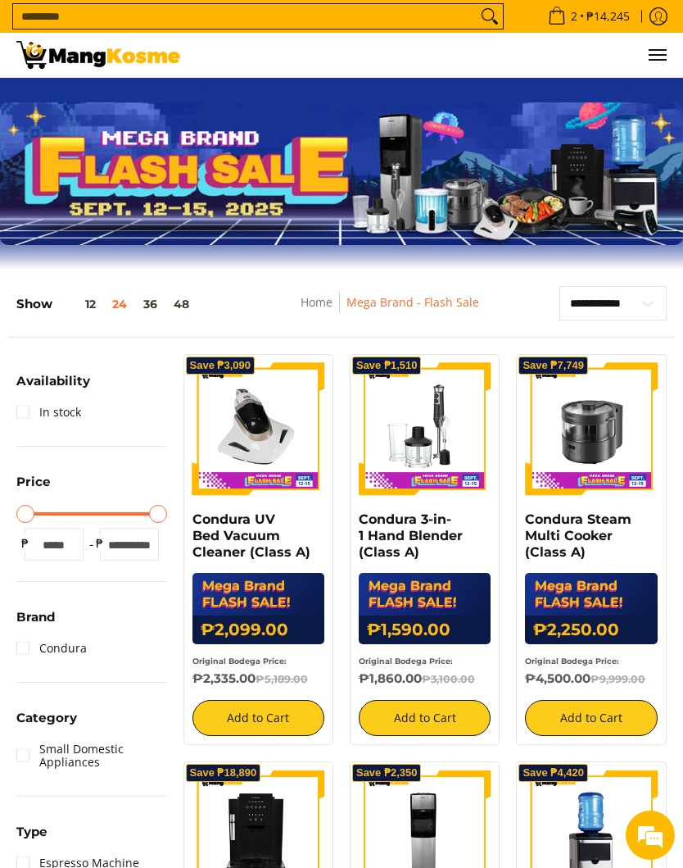
click at [671, 18] on link "Log in" at bounding box center [658, 16] width 33 height 33
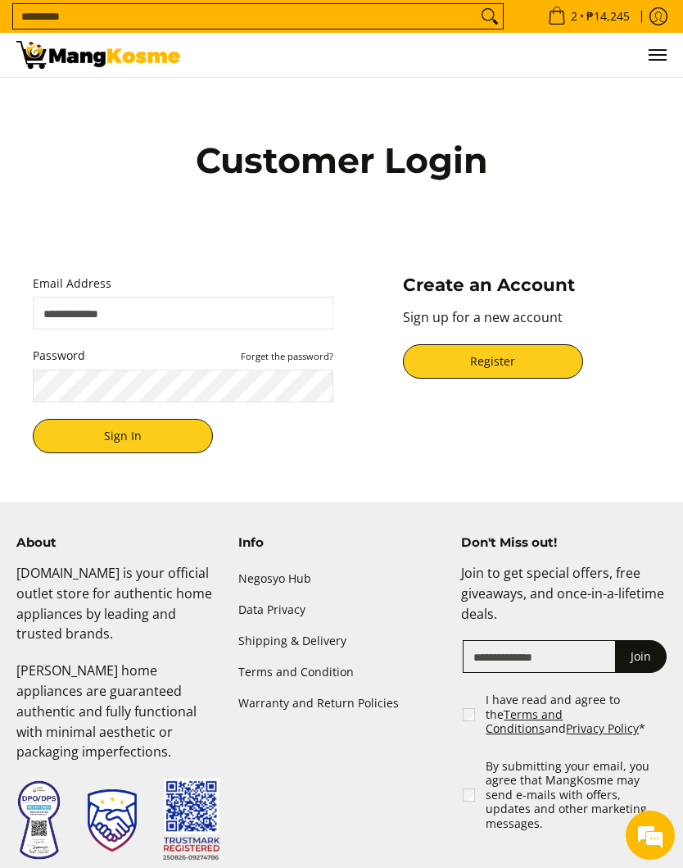
click at [489, 315] on p "Sign up for a new account" at bounding box center [526, 325] width 247 height 37
click at [463, 320] on p "Sign up for a new account" at bounding box center [526, 325] width 247 height 37
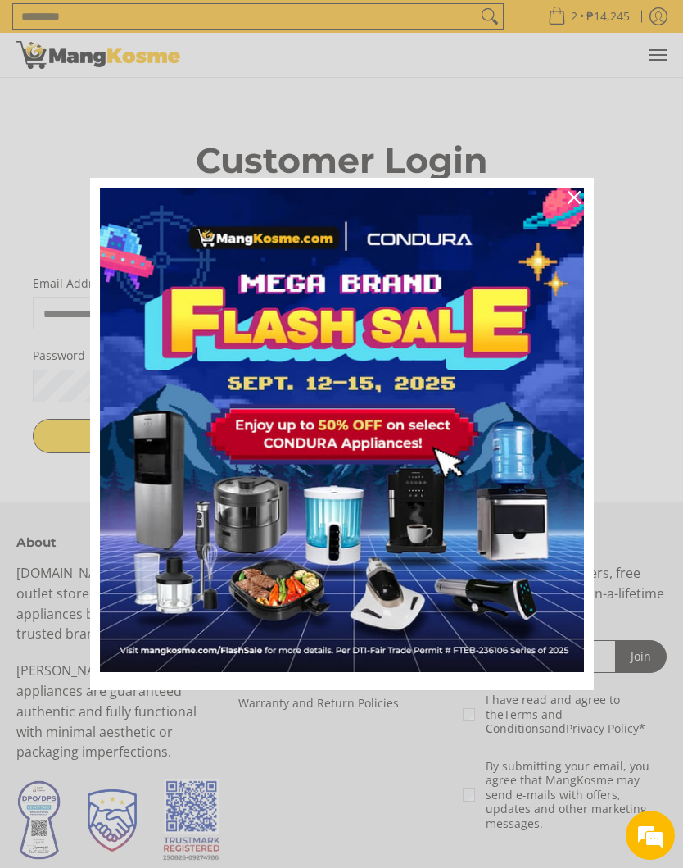
click at [573, 204] on div "Close" at bounding box center [574, 197] width 26 height 26
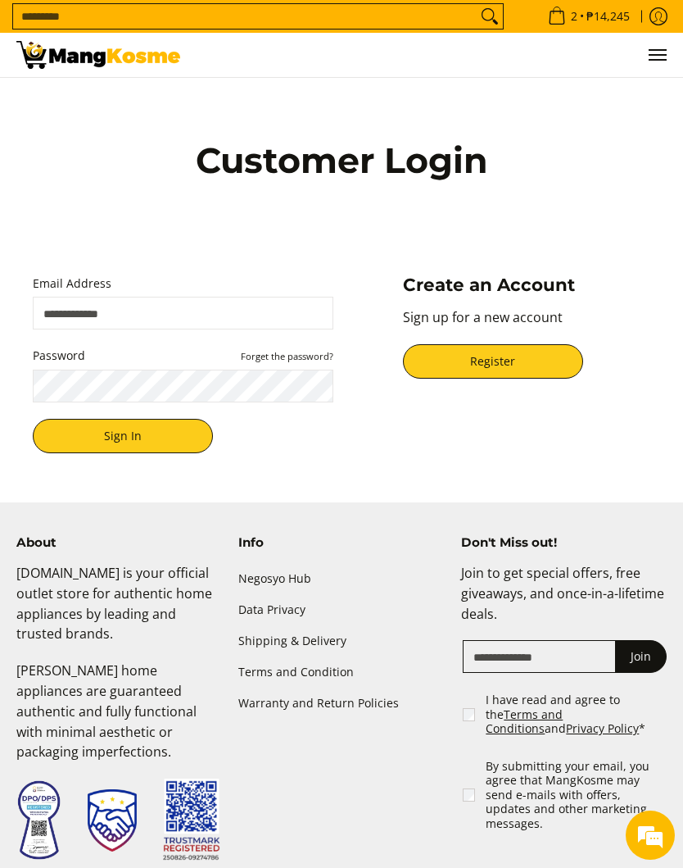
click at [483, 320] on p "Sign up for a new account" at bounding box center [526, 325] width 247 height 37
click at [638, 283] on h3 "Create an Account" at bounding box center [526, 285] width 247 height 22
click at [524, 314] on p "Sign up for a new account" at bounding box center [526, 325] width 247 height 37
click at [530, 315] on p "Sign up for a new account" at bounding box center [526, 325] width 247 height 37
click at [521, 306] on div "Create an Account Sign up for a new account Register" at bounding box center [527, 335] width 264 height 122
